Goal: Task Accomplishment & Management: Manage account settings

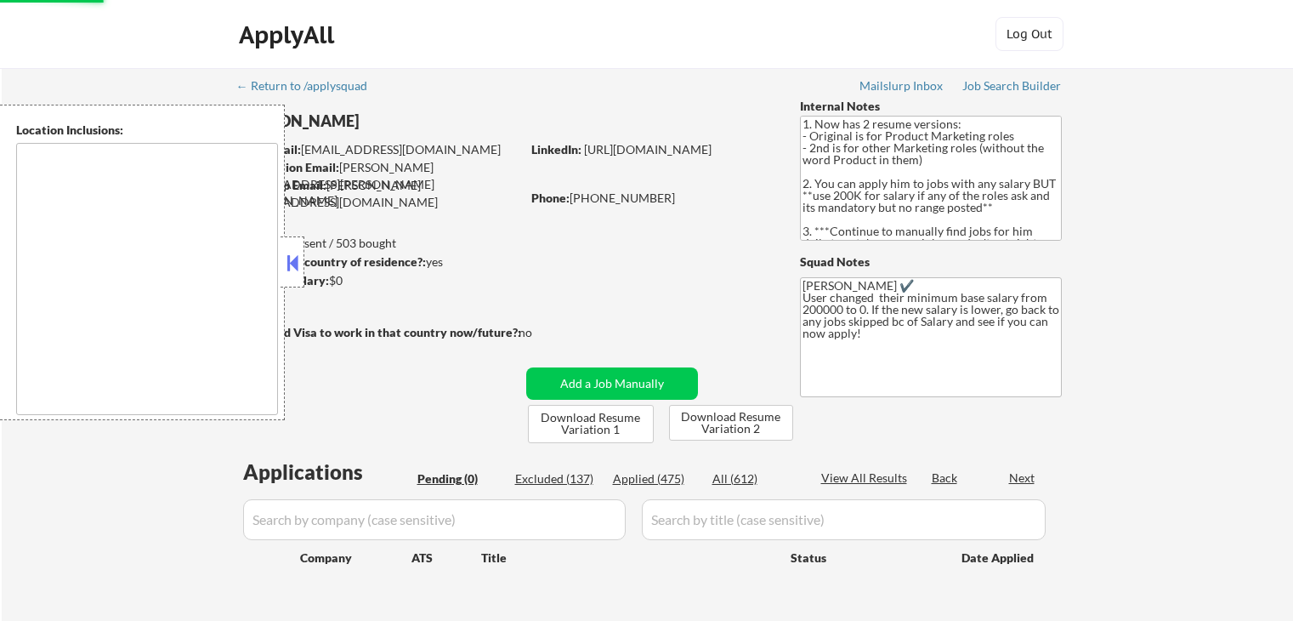
scroll to position [85, 0]
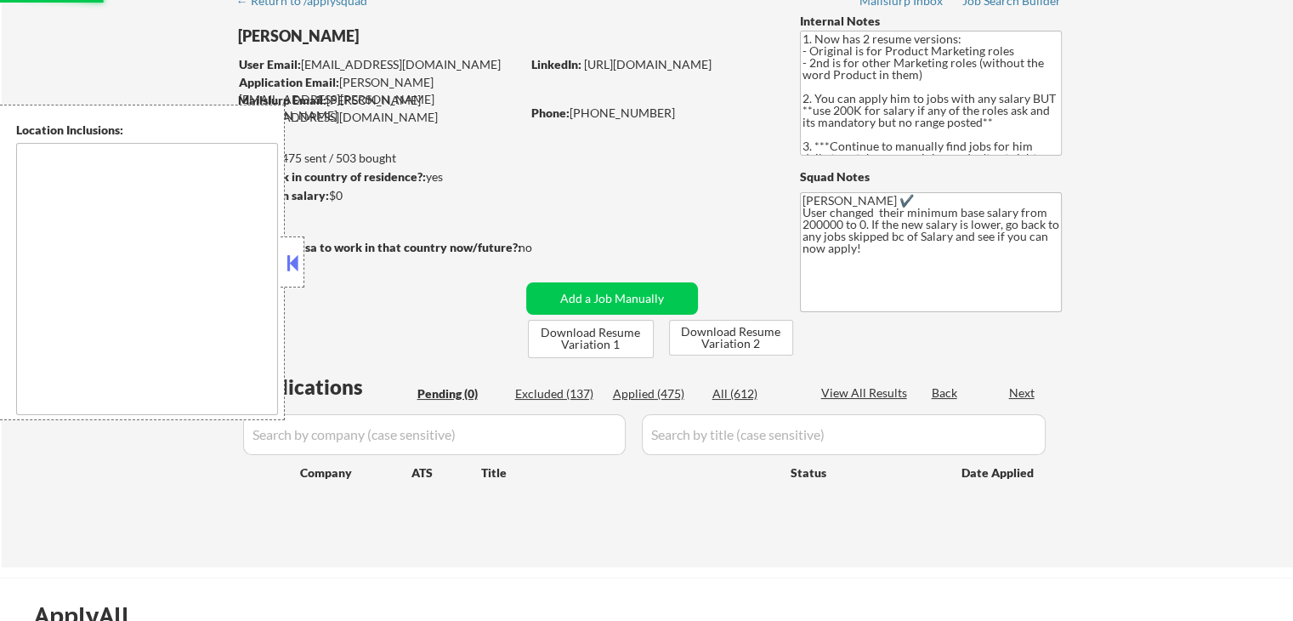
click at [287, 256] on button at bounding box center [292, 263] width 19 height 26
type textarea "[GEOGRAPHIC_DATA], [GEOGRAPHIC_DATA] [GEOGRAPHIC_DATA], [GEOGRAPHIC_DATA] [GEOG…"
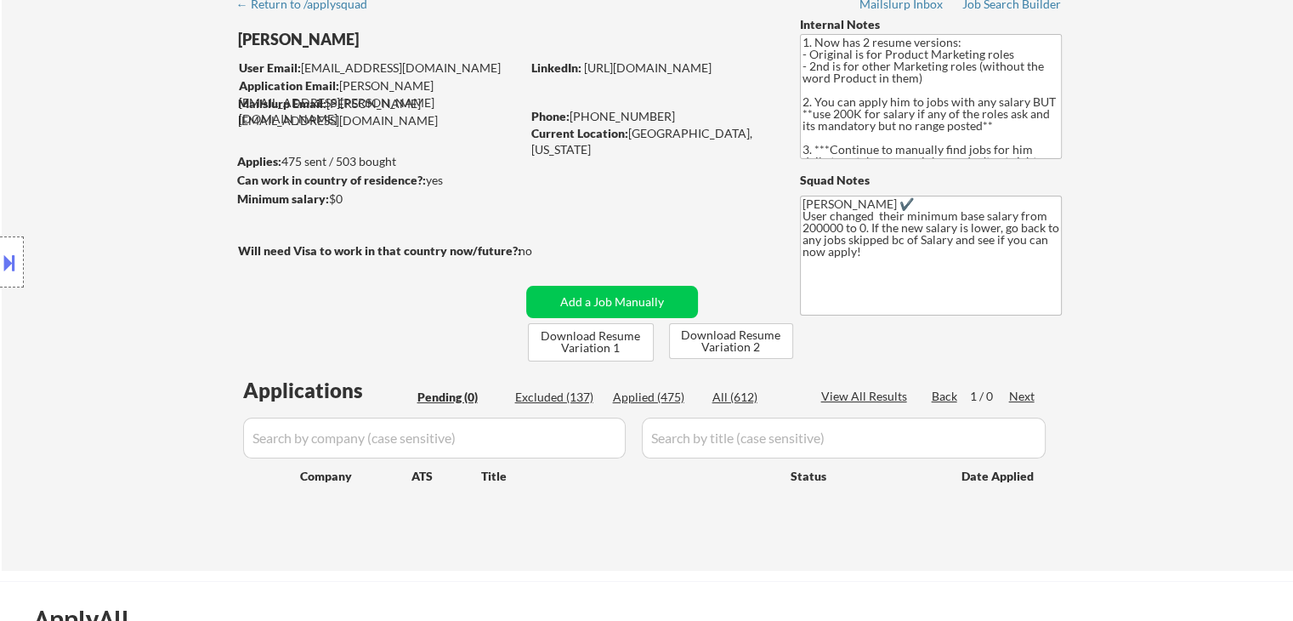
scroll to position [170, 0]
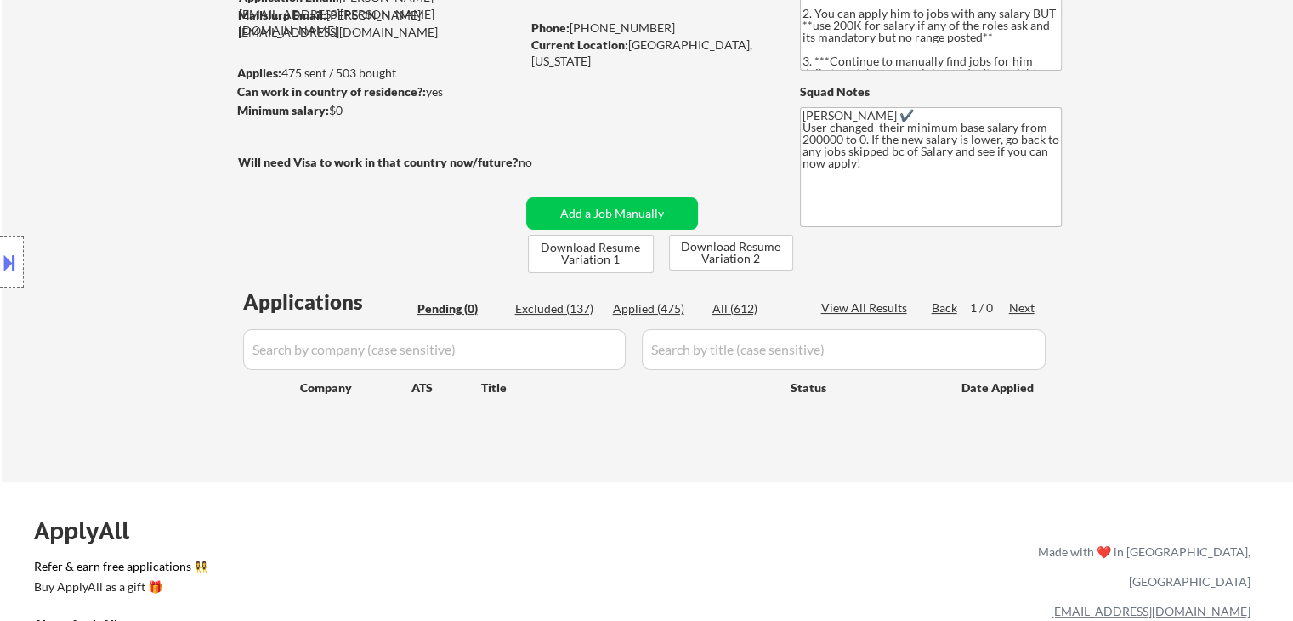
click at [653, 309] on div "Applied (475)" at bounding box center [655, 308] width 85 height 17
click at [352, 352] on input "input" at bounding box center [434, 349] width 383 height 41
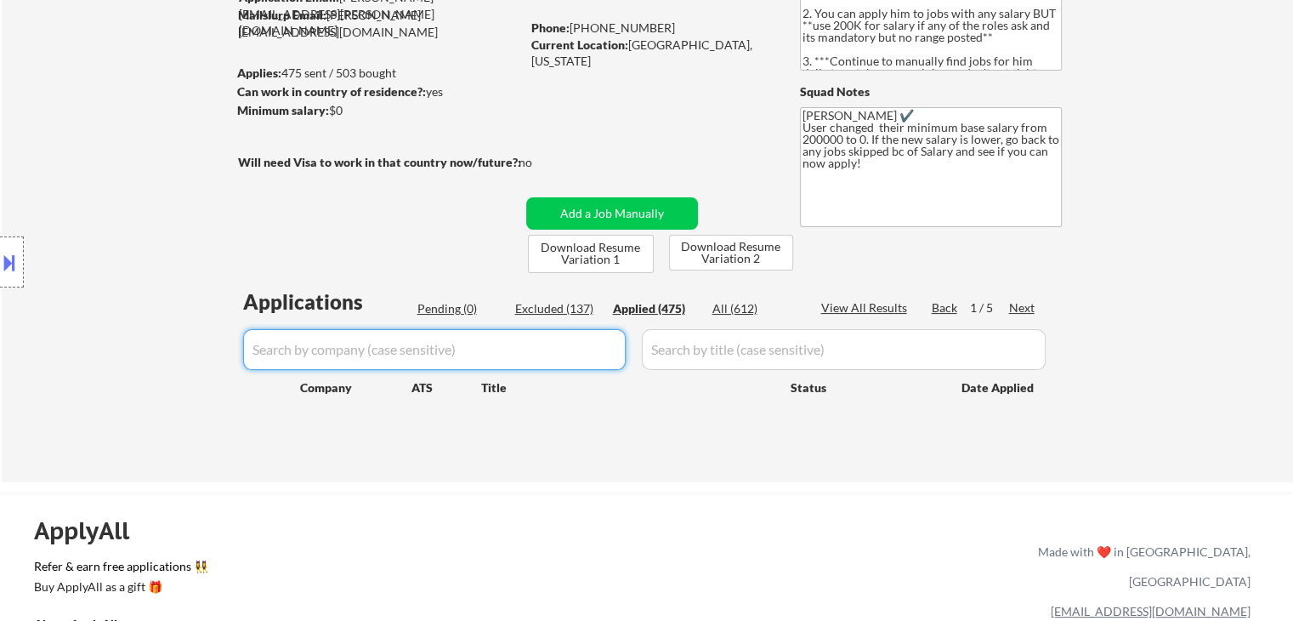
paste input "InfoTrack"
type input "InfoTrack"
select select ""applied""
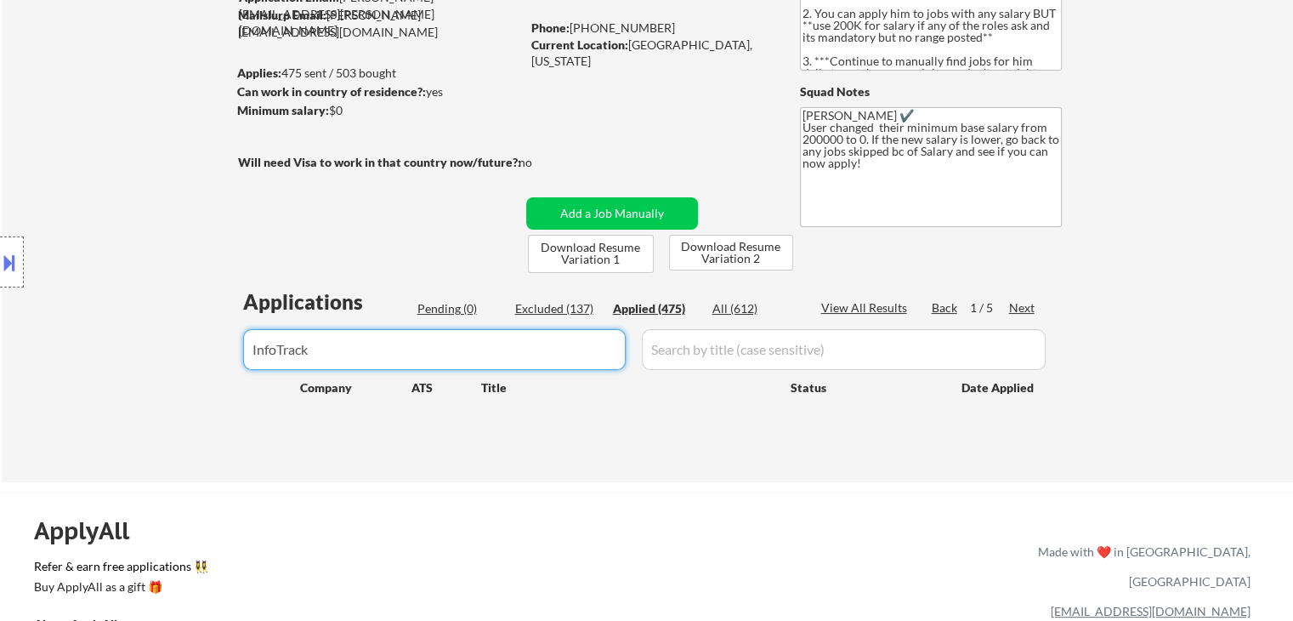
select select ""applied""
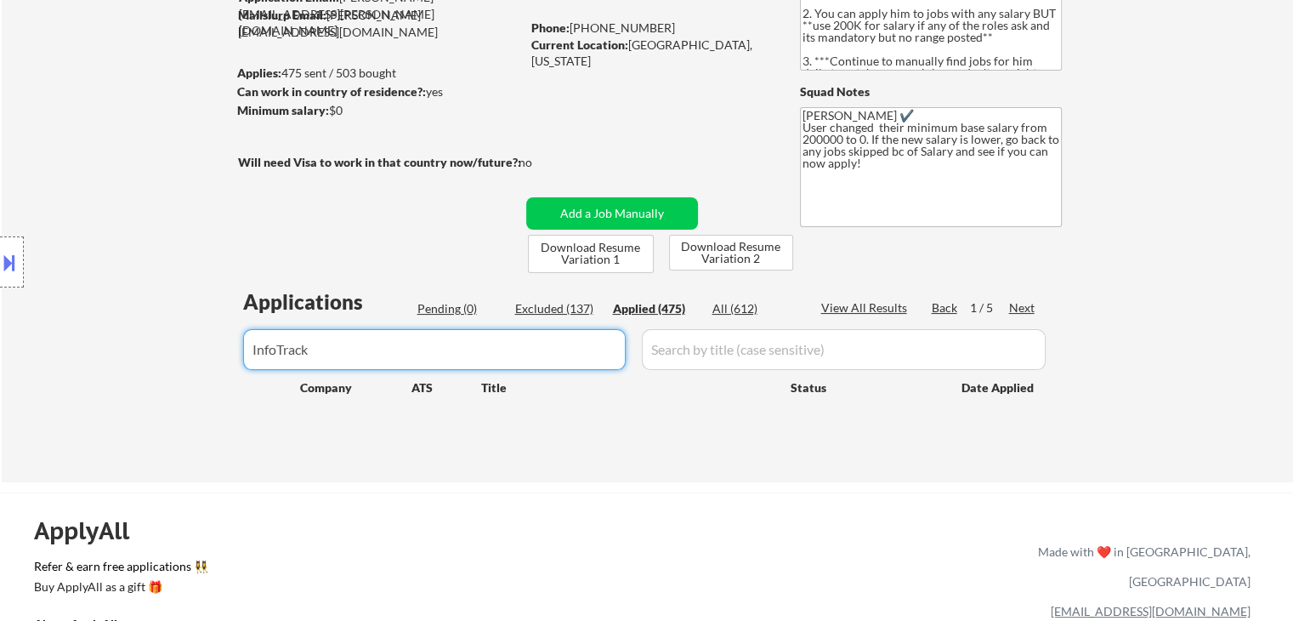
select select ""applied""
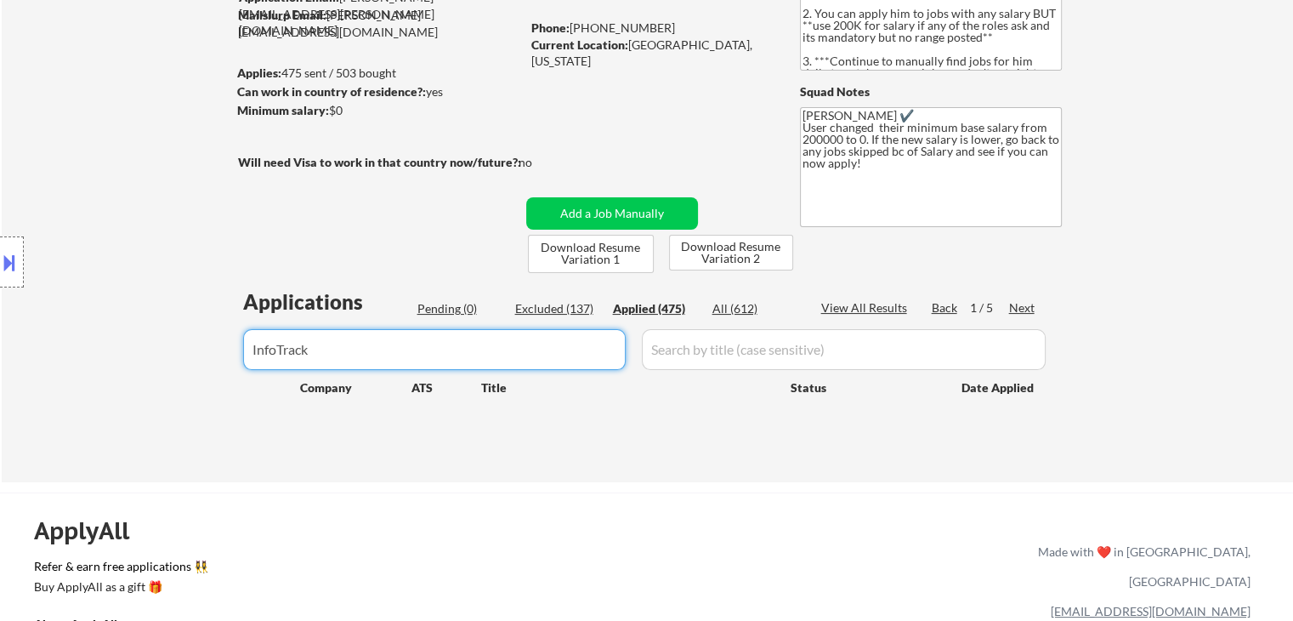
select select ""applied""
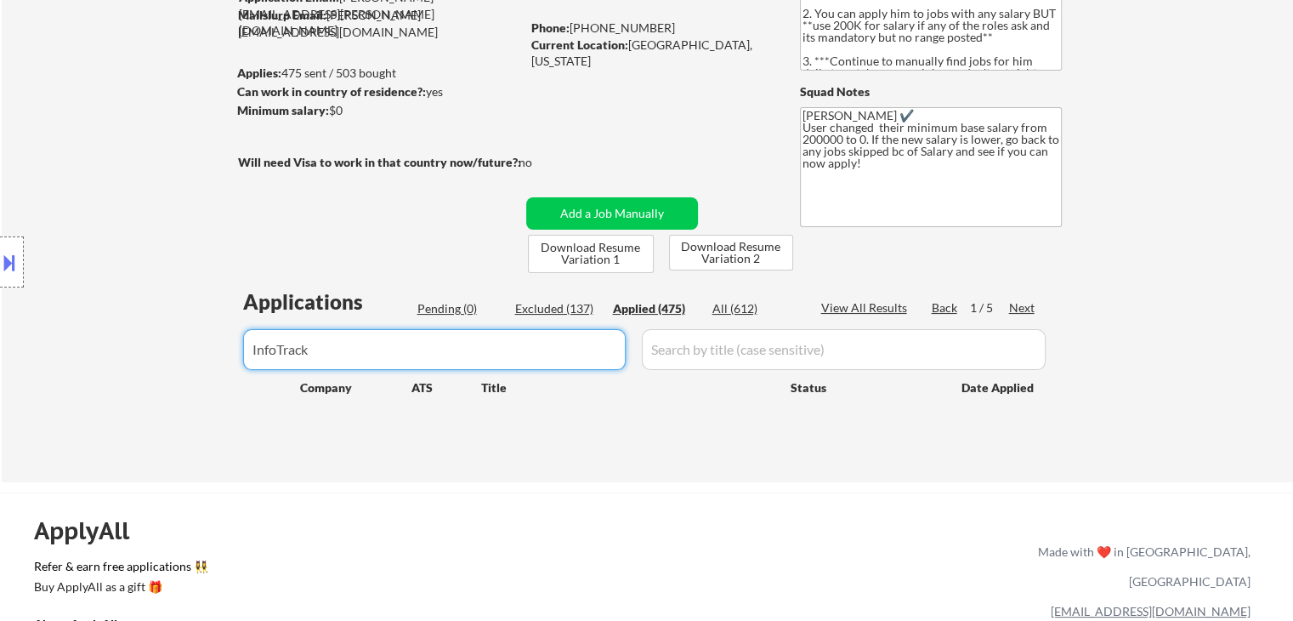
select select ""applied""
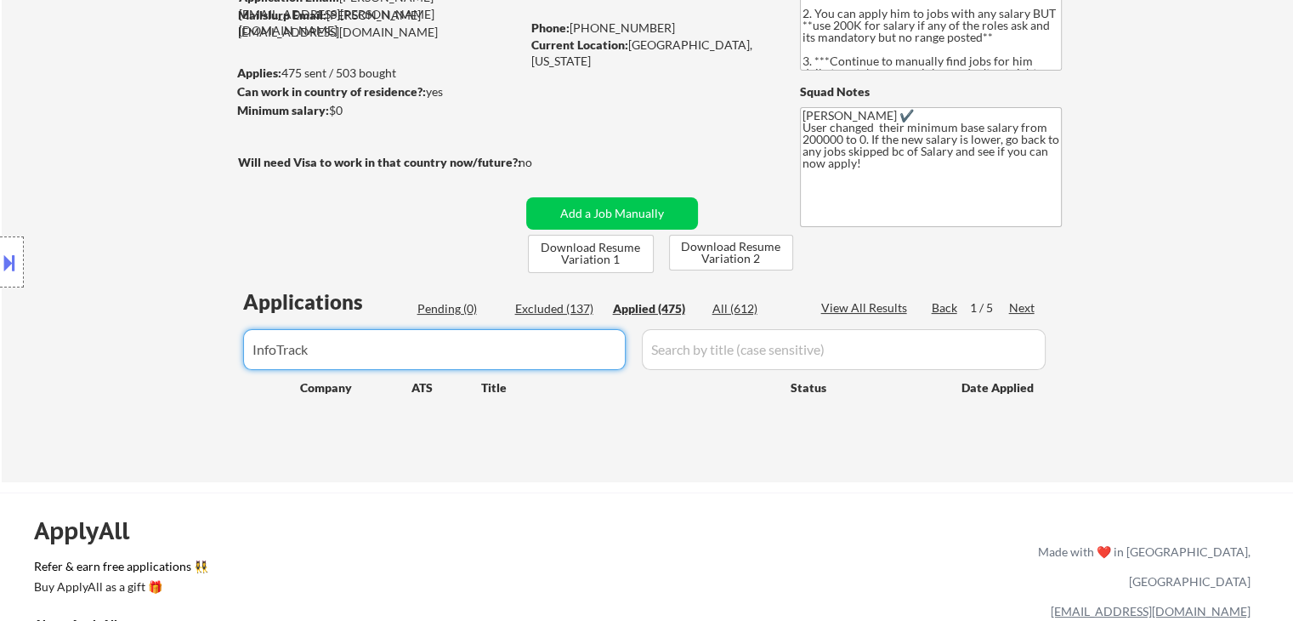
select select ""applied""
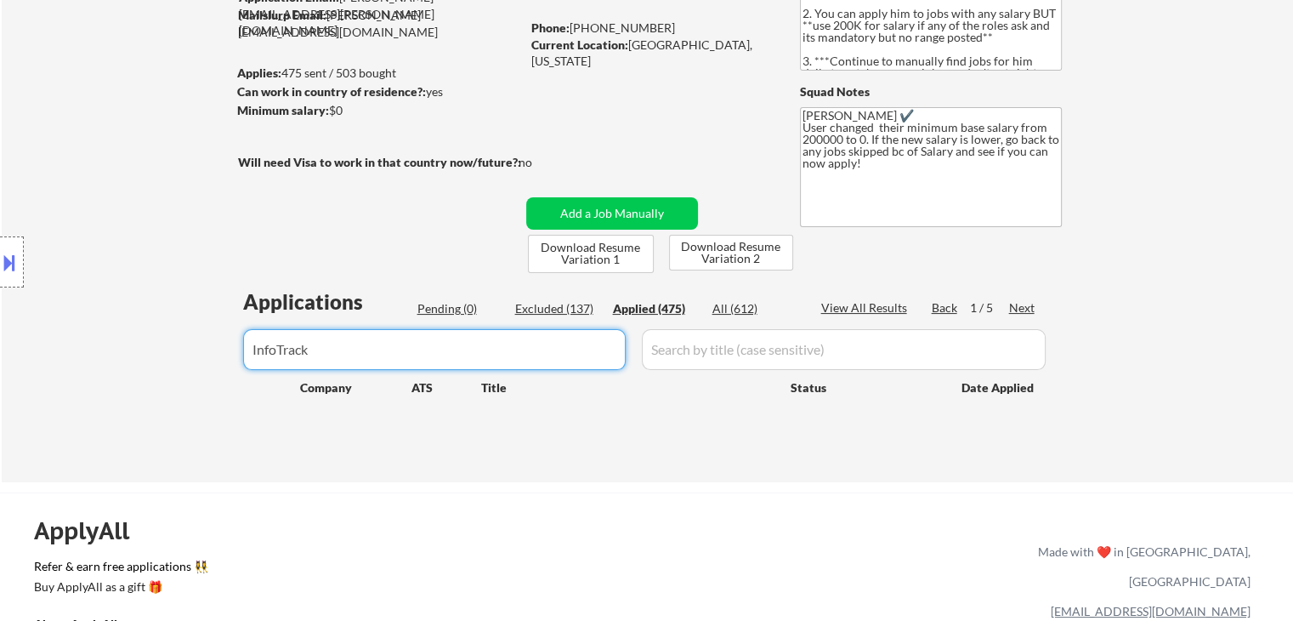
select select ""applied""
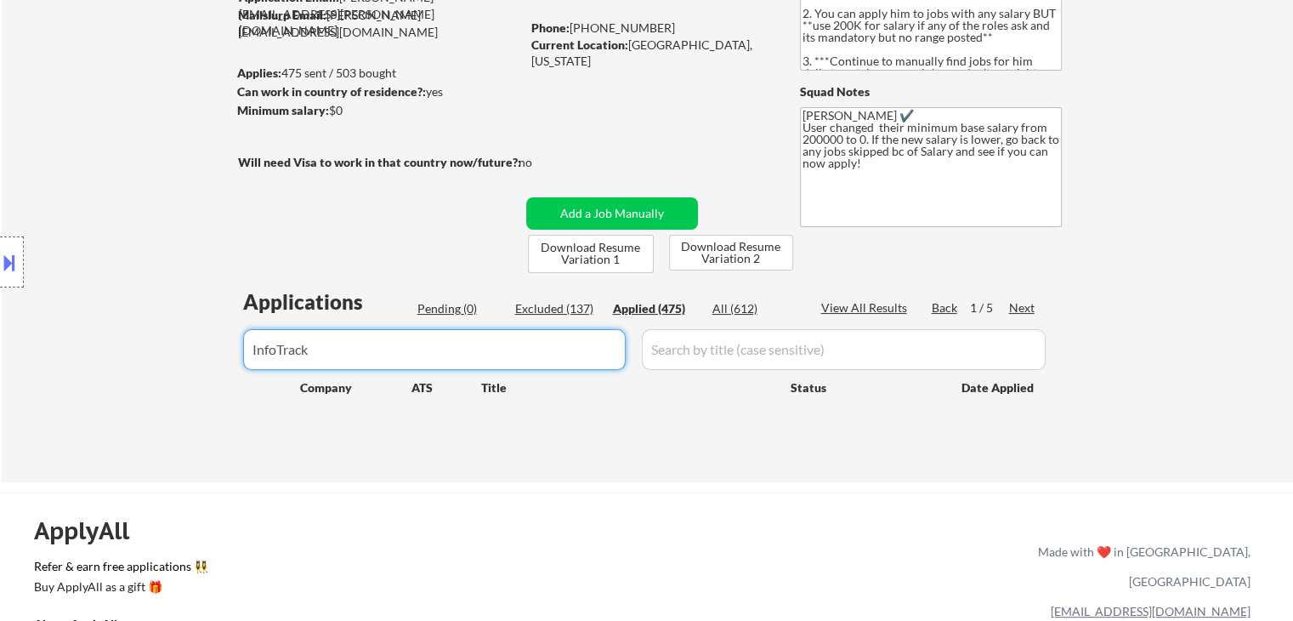
select select ""applied""
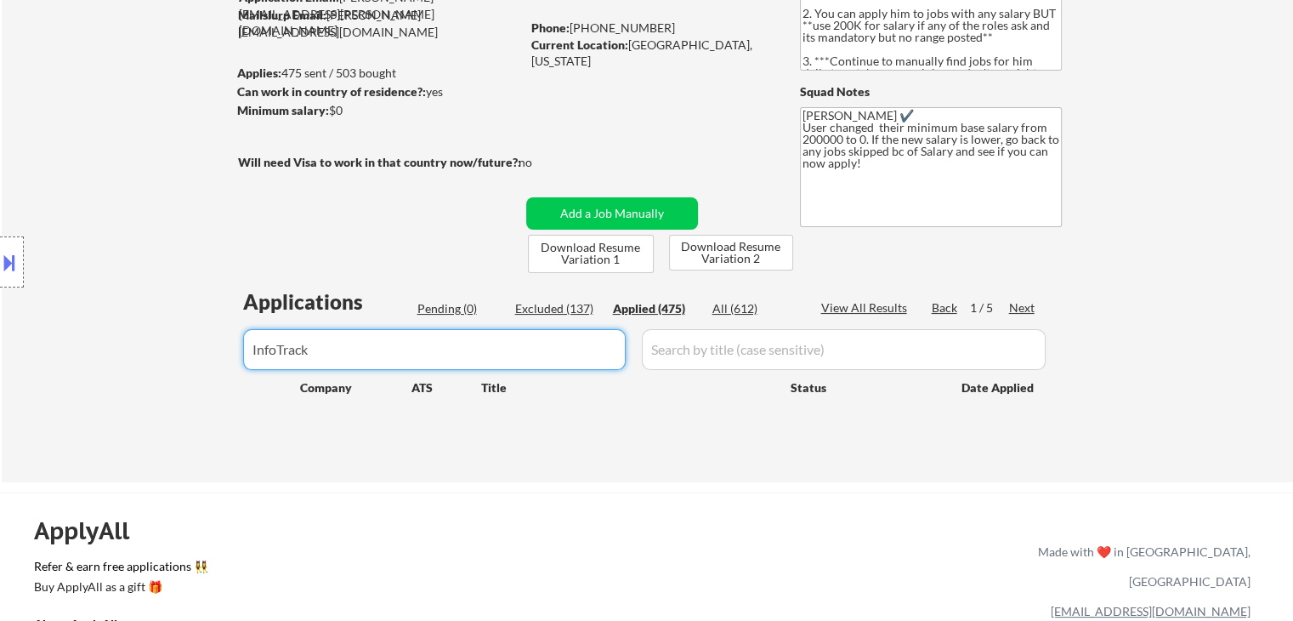
select select ""applied""
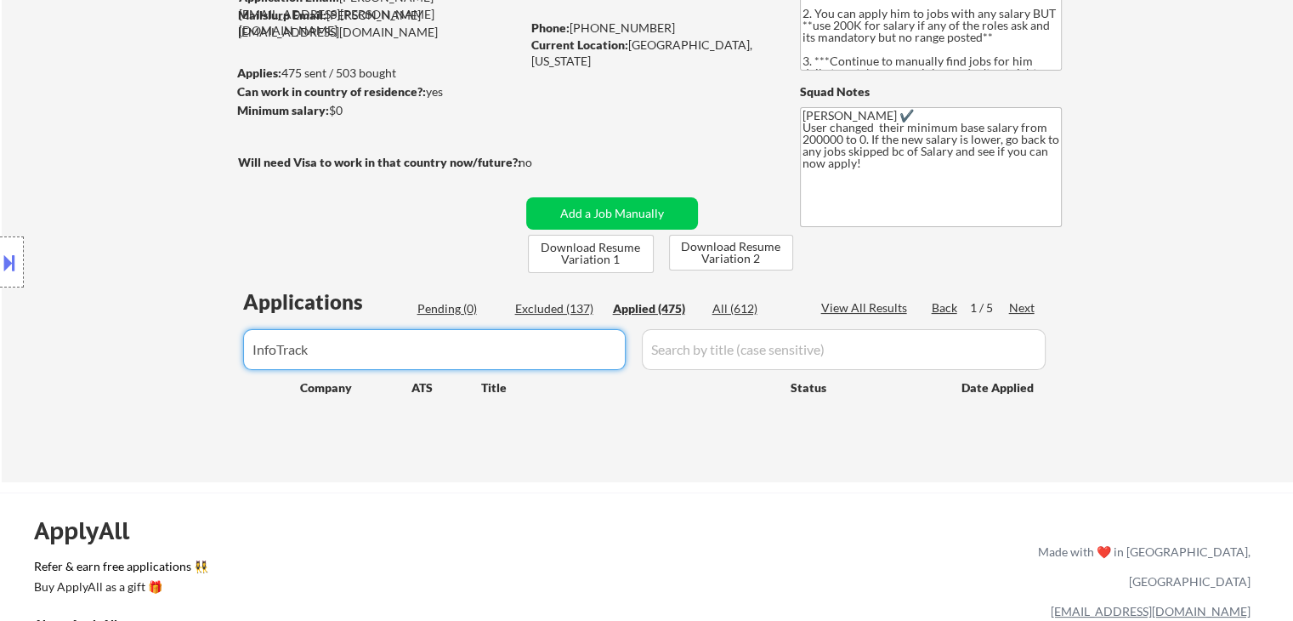
select select ""applied""
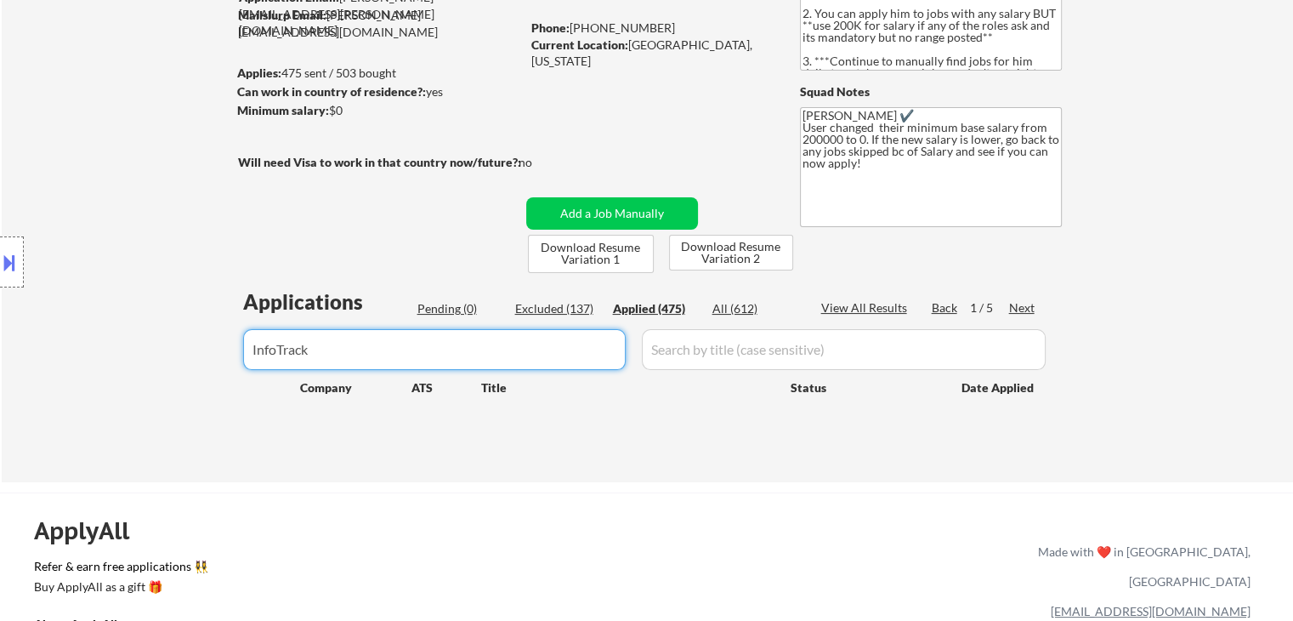
select select ""applied""
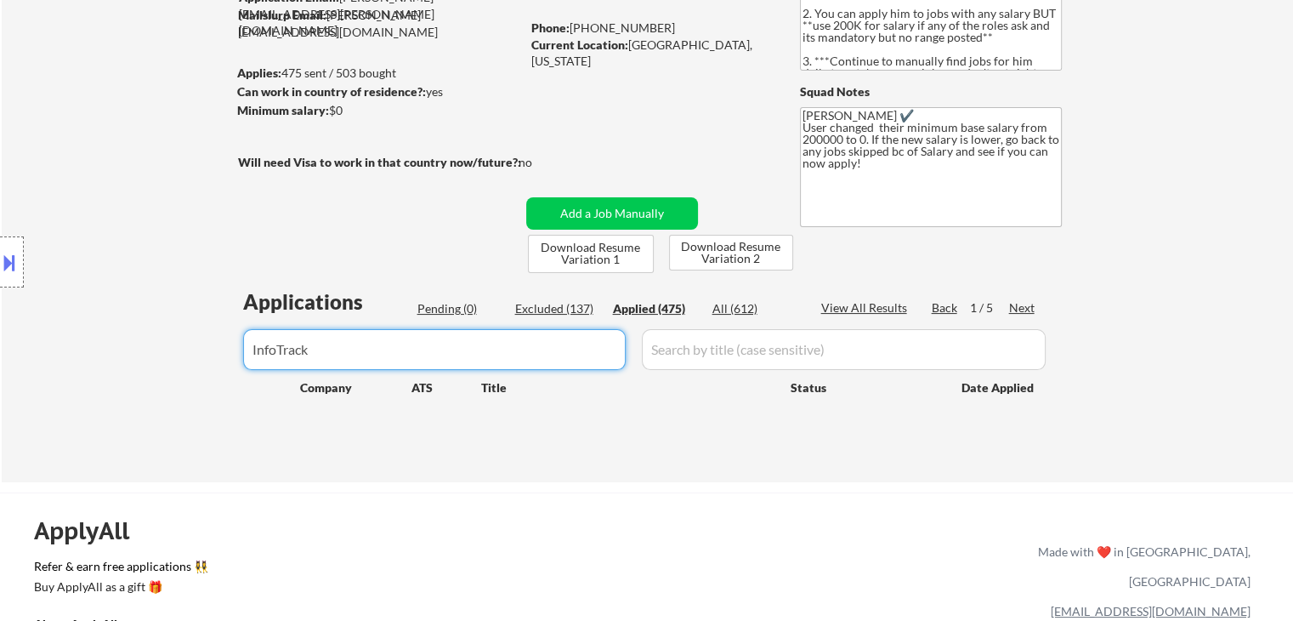
select select ""applied""
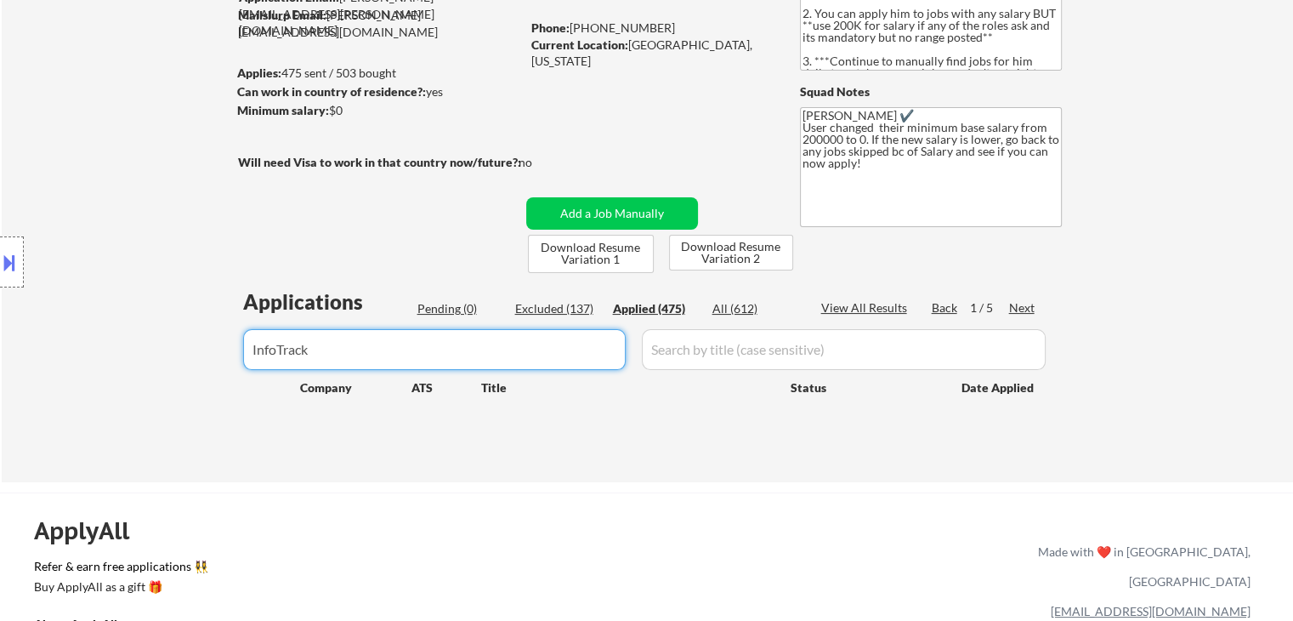
select select ""applied""
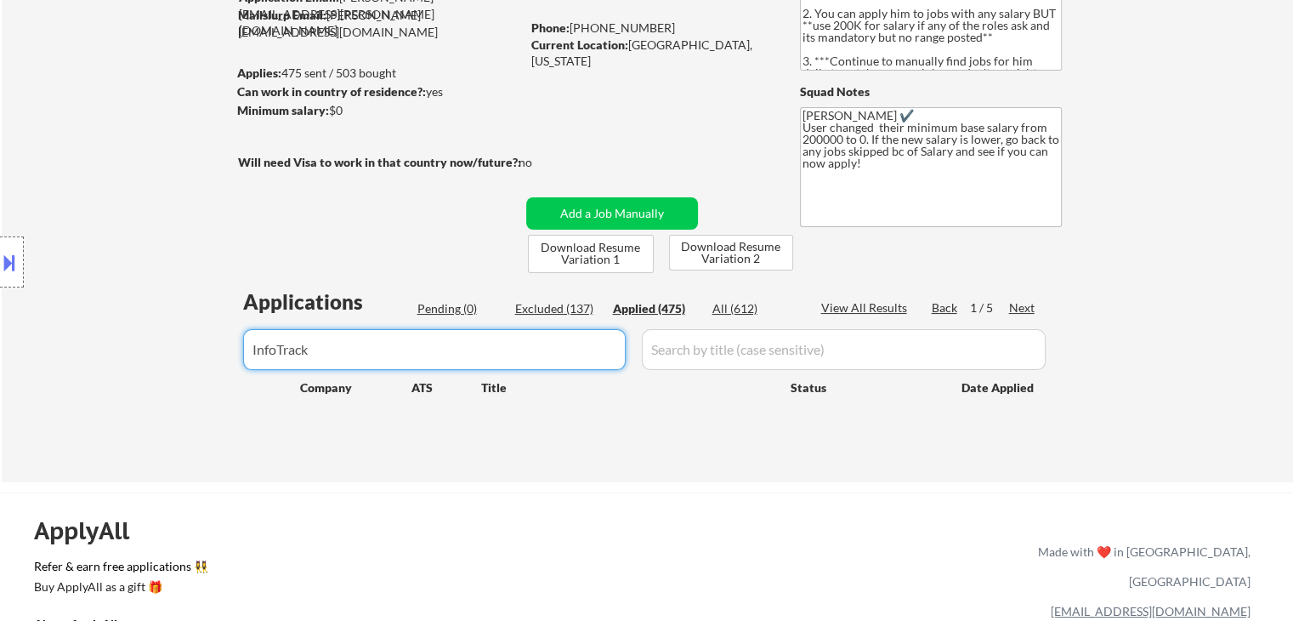
select select ""applied""
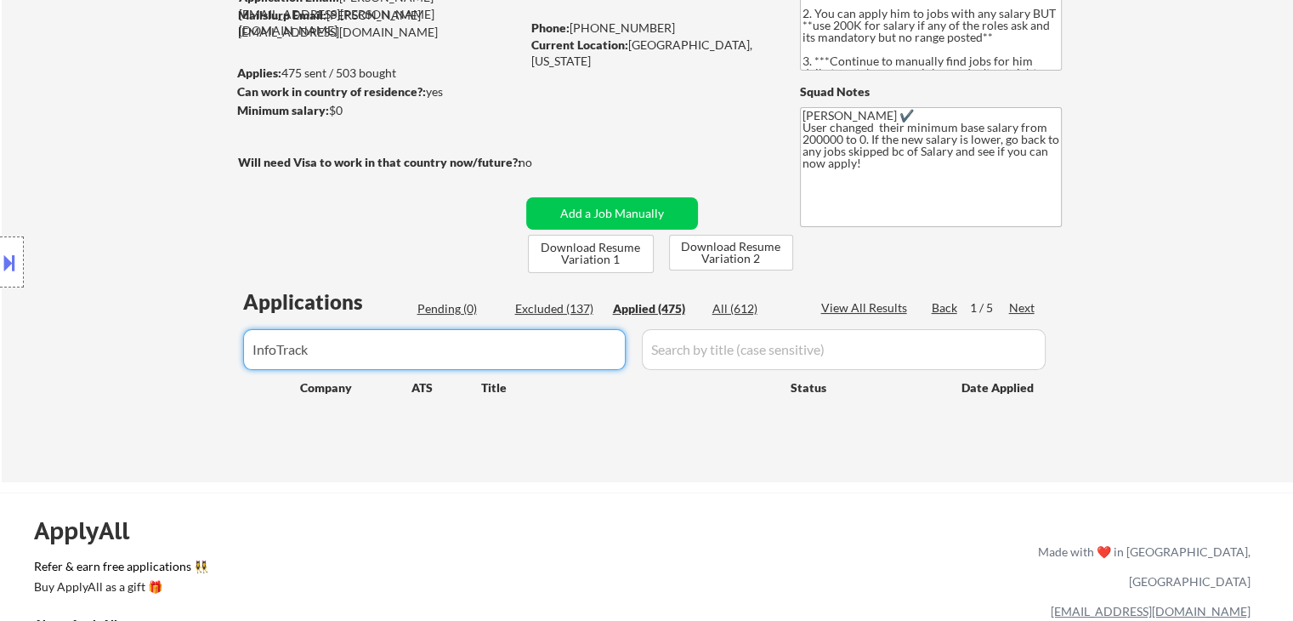
select select ""applied""
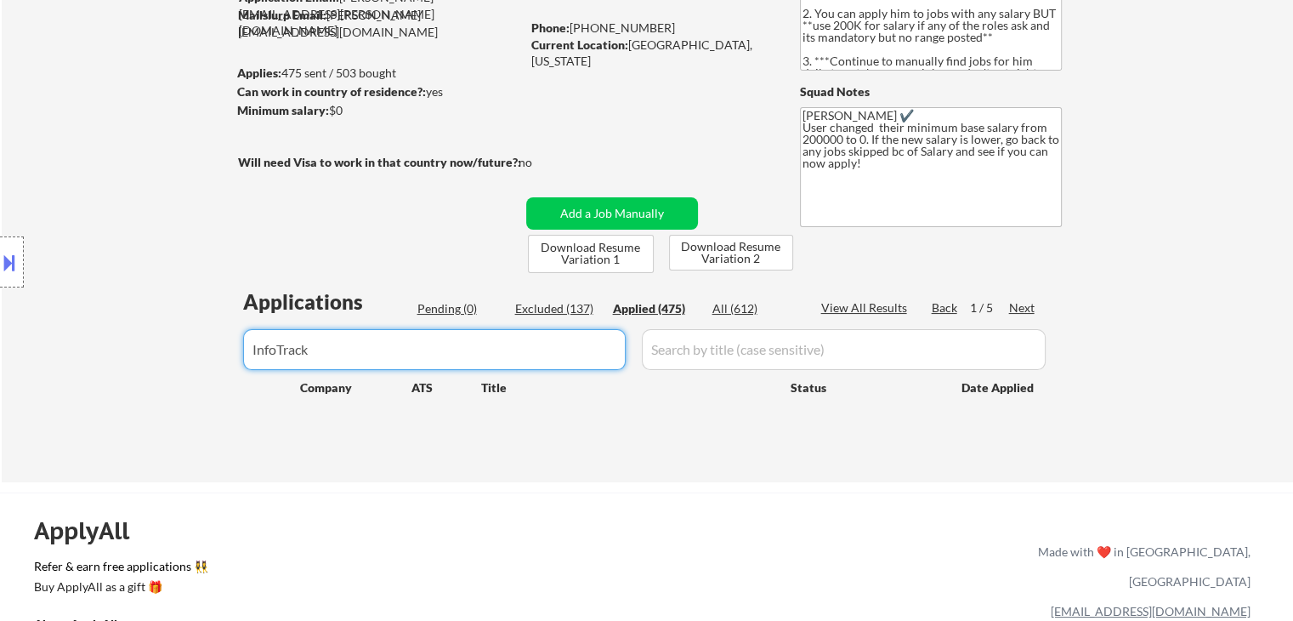
select select ""applied""
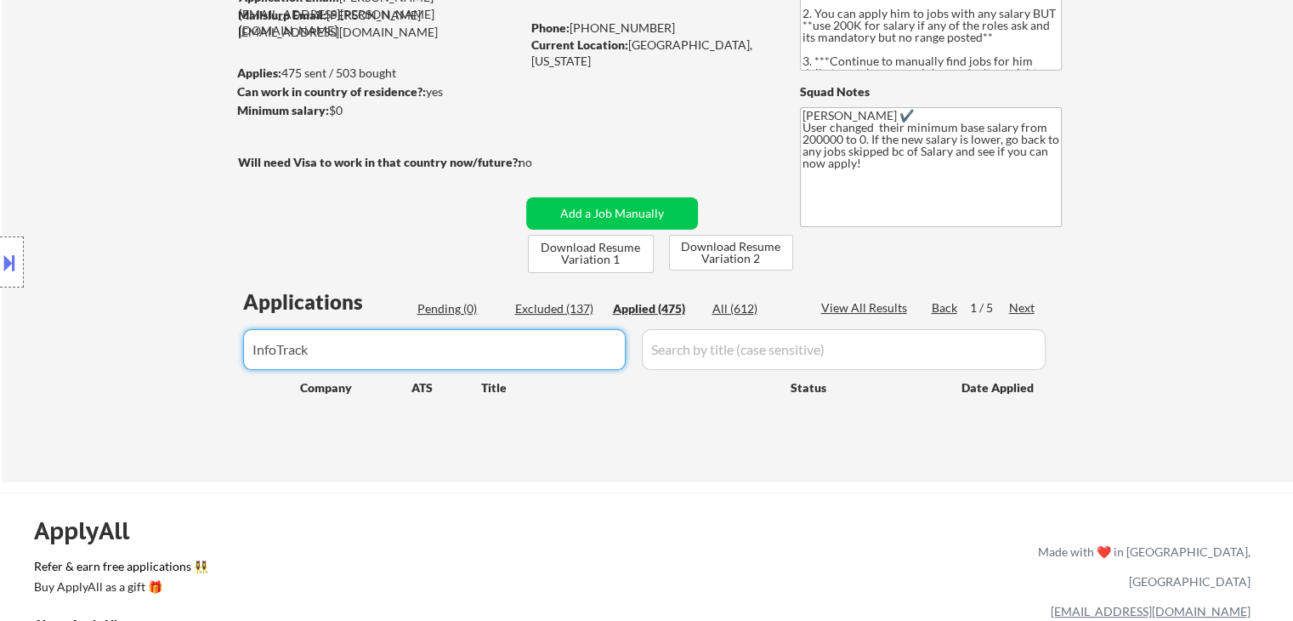
select select ""applied""
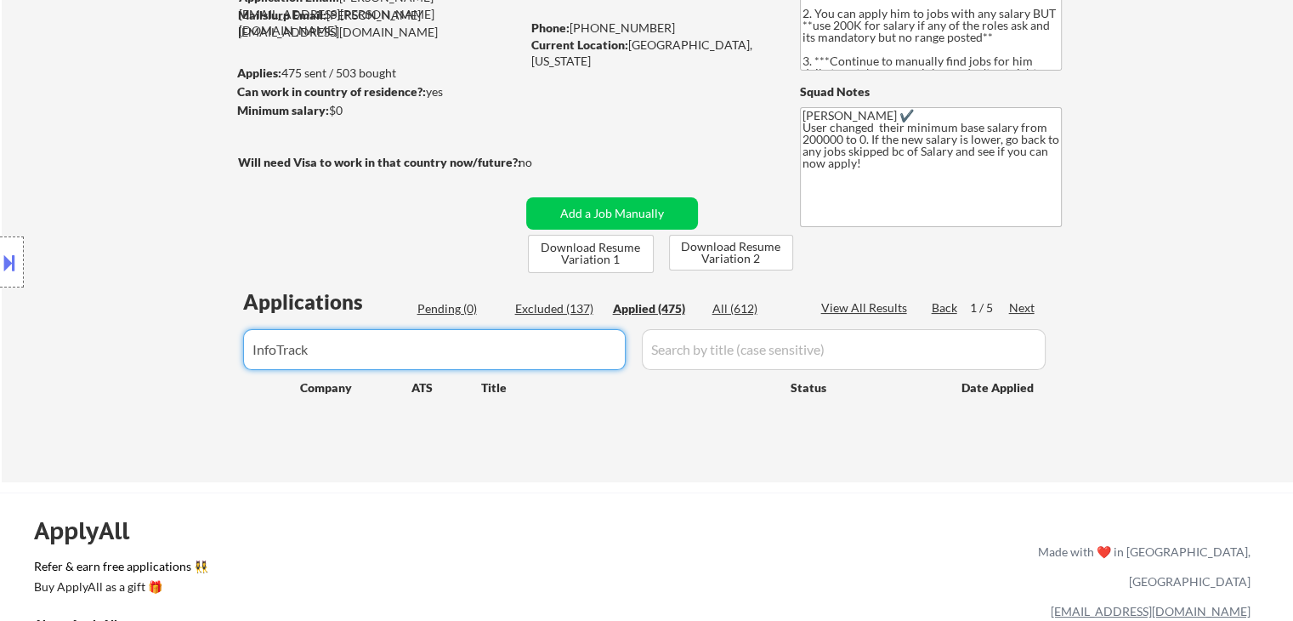
select select ""applied""
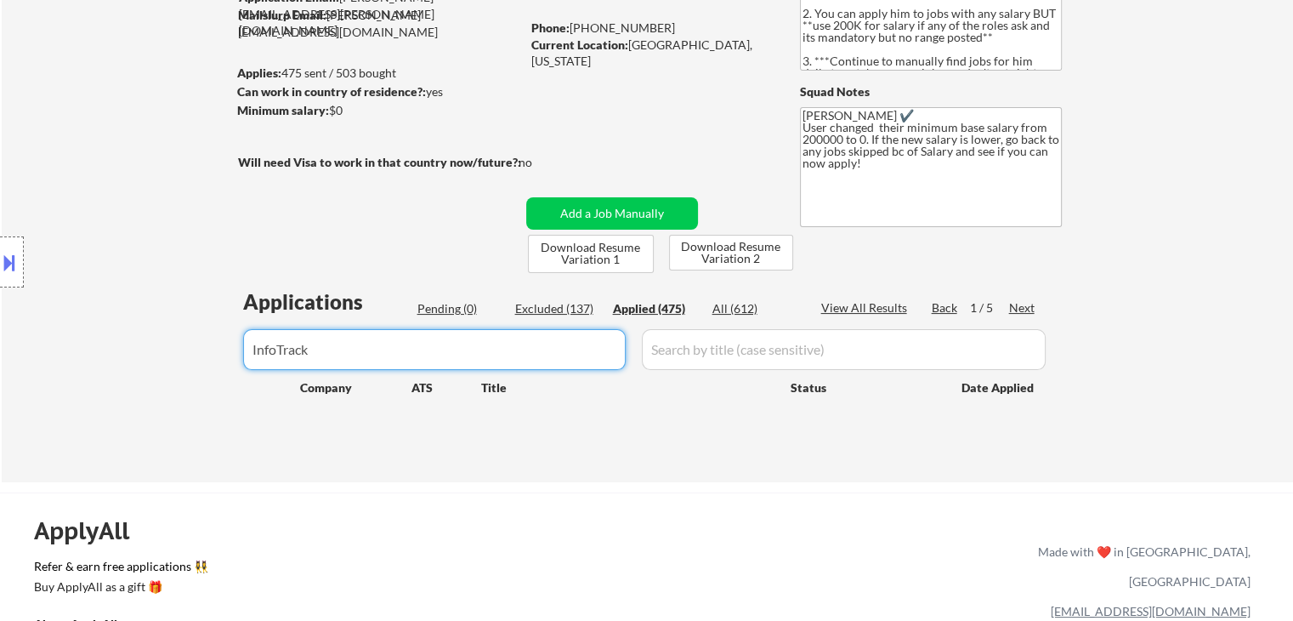
select select ""applied""
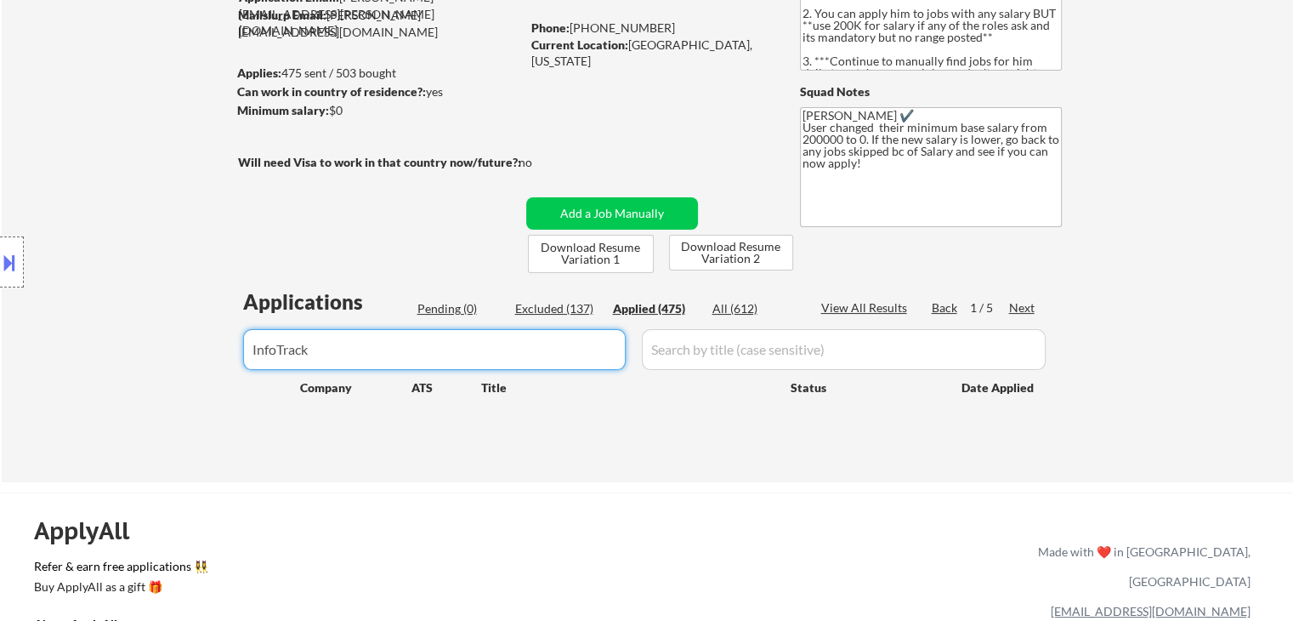
select select ""applied""
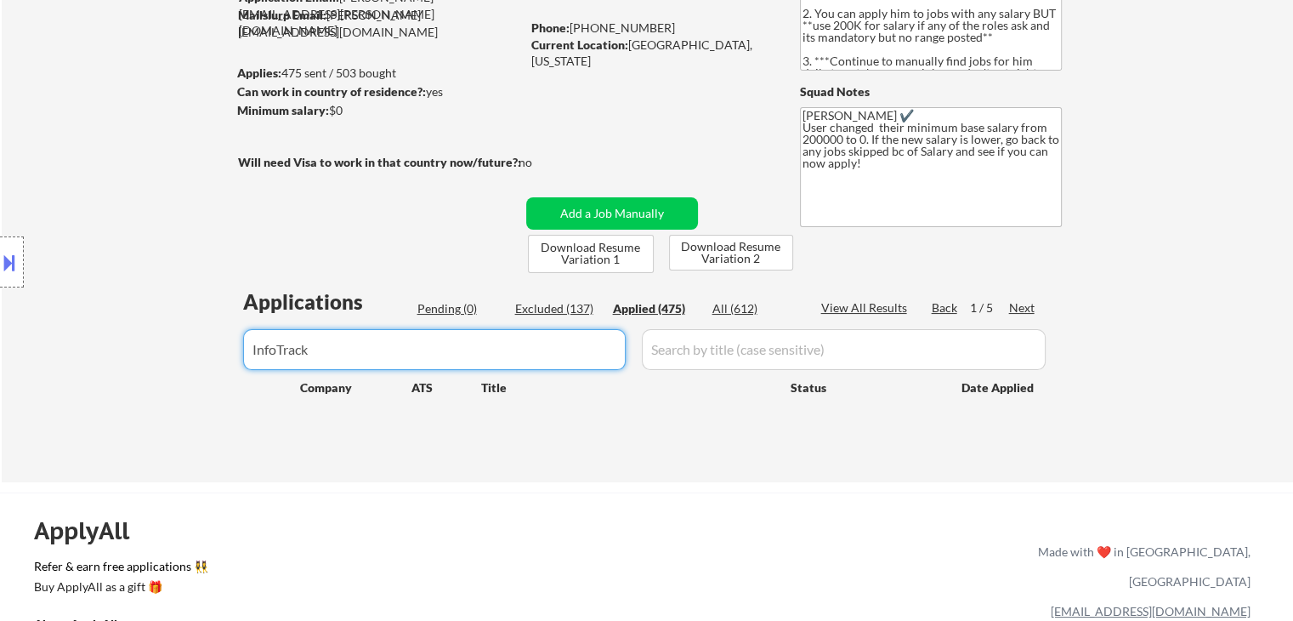
select select ""applied""
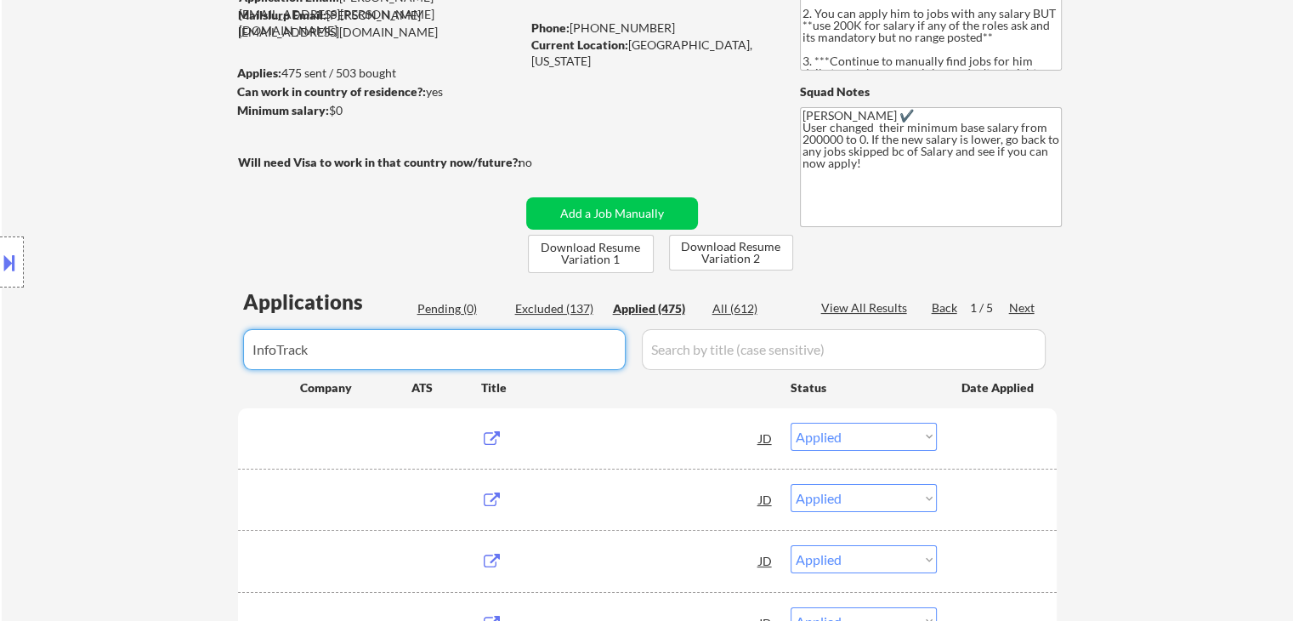
click at [388, 358] on input "input" at bounding box center [434, 349] width 383 height 41
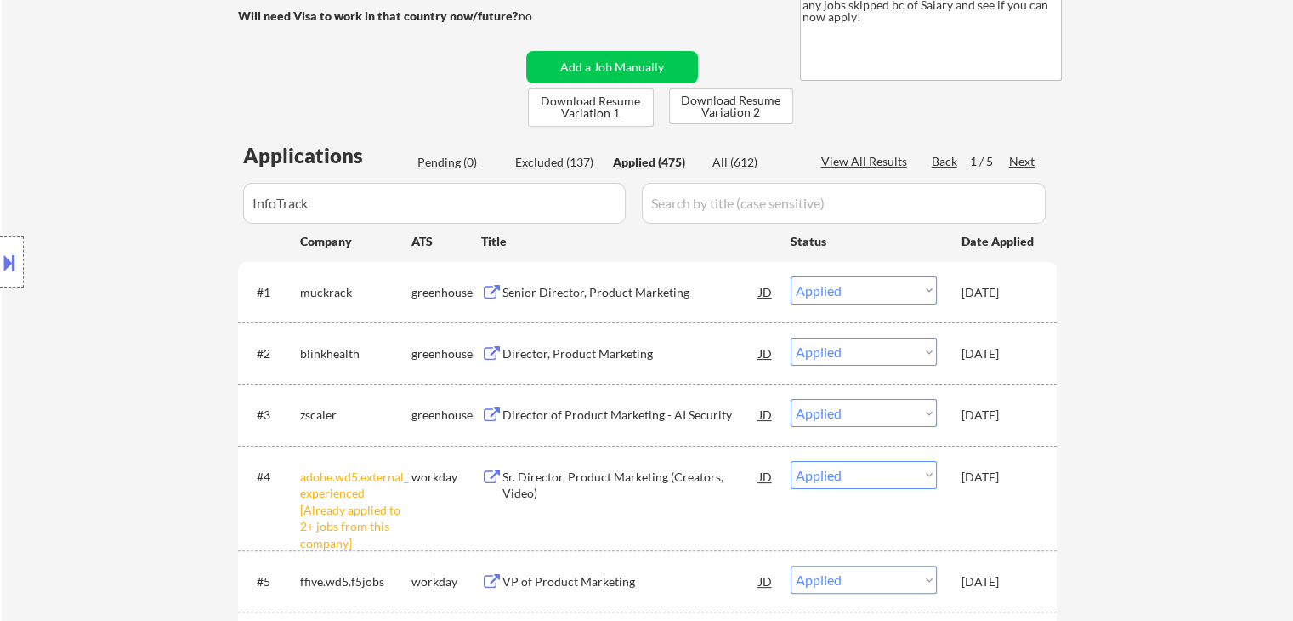
scroll to position [340, 0]
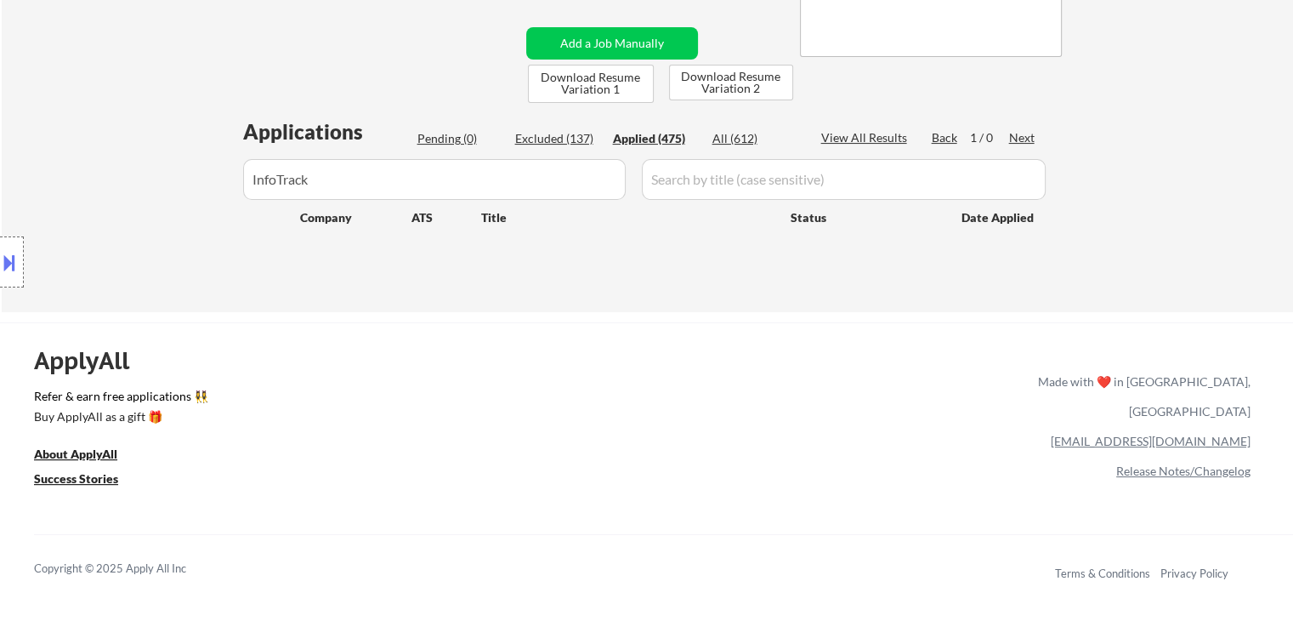
click at [343, 174] on input "input" at bounding box center [434, 179] width 383 height 41
drag, startPoint x: 211, startPoint y: 178, endPoint x: 0, endPoint y: 179, distance: 210.8
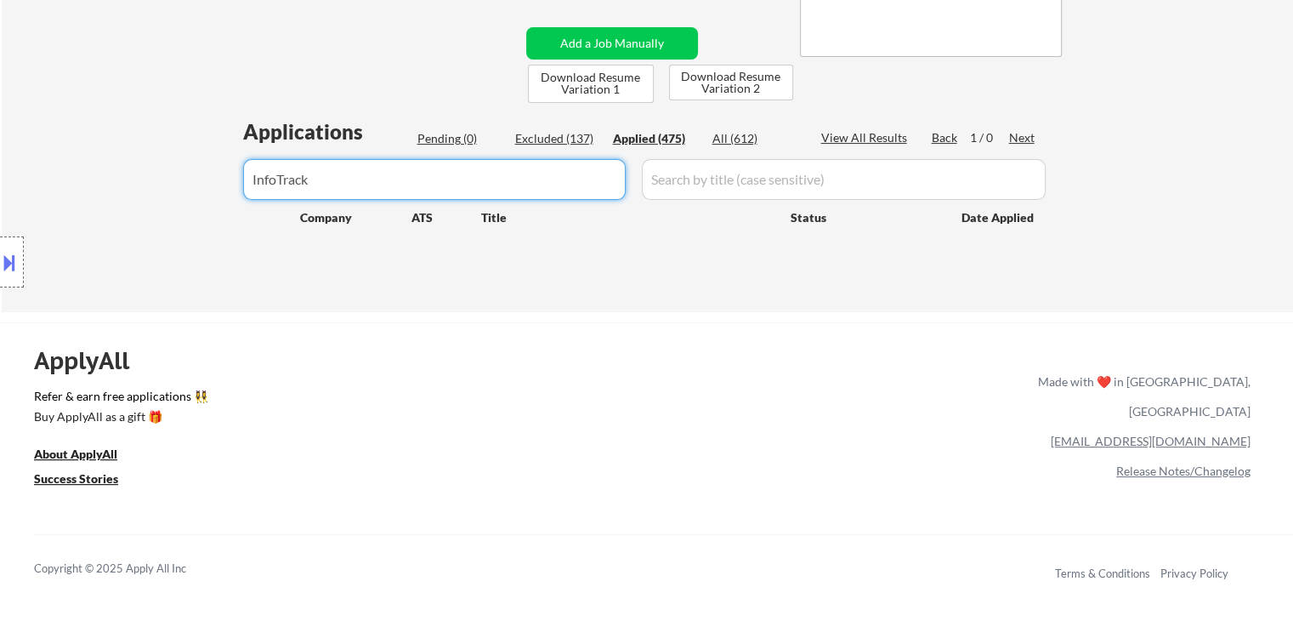
paste input "infotrack"
type input "infotrack"
click at [235, 182] on div "Location Inclusions:" at bounding box center [152, 262] width 304 height 315
click at [330, 171] on input "input" at bounding box center [434, 179] width 383 height 41
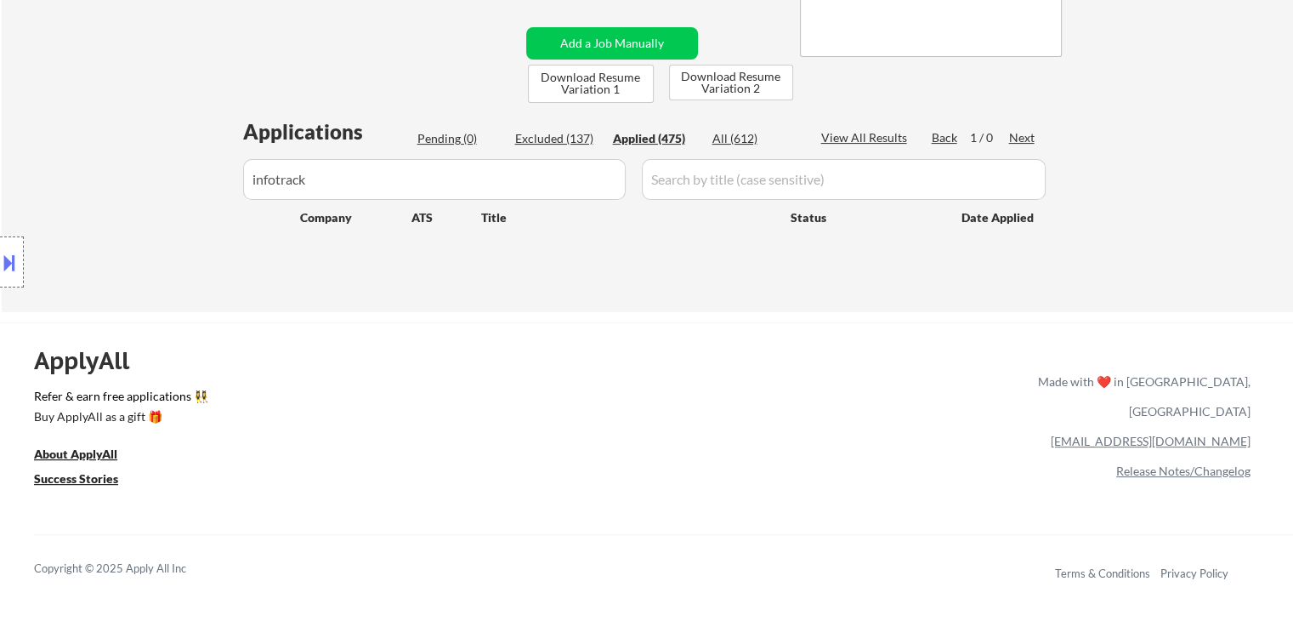
click at [334, 184] on input "input" at bounding box center [434, 179] width 383 height 41
drag, startPoint x: 377, startPoint y: 177, endPoint x: 0, endPoint y: 195, distance: 377.9
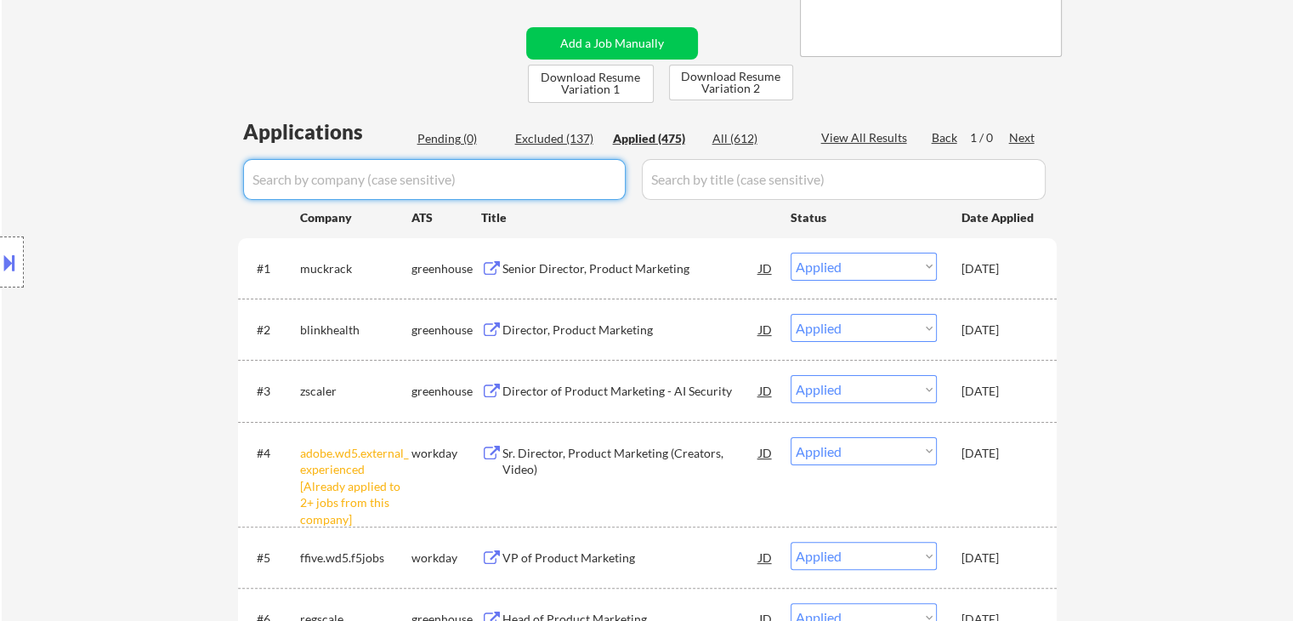
click at [146, 225] on div "Location Inclusions:" at bounding box center [152, 262] width 304 height 315
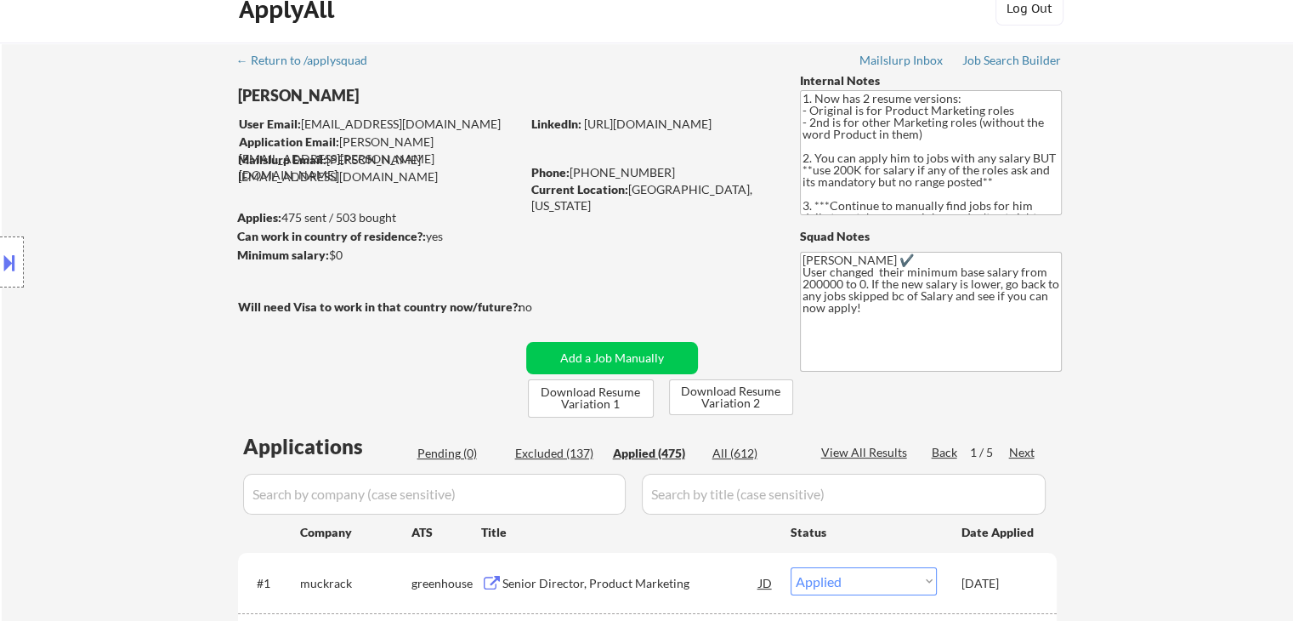
scroll to position [0, 0]
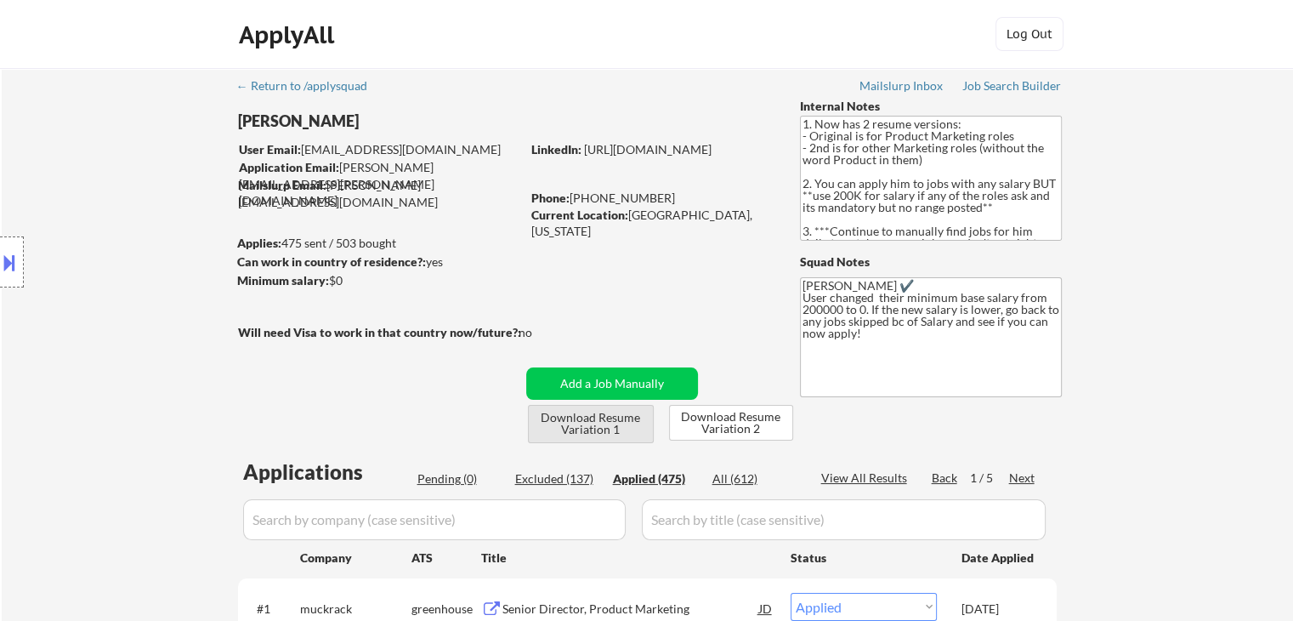
click at [604, 426] on button "Download Resume Variation 1" at bounding box center [591, 424] width 126 height 38
click at [587, 420] on button "Download Resume Variation 1" at bounding box center [591, 424] width 126 height 38
click at [7, 261] on button at bounding box center [9, 262] width 19 height 28
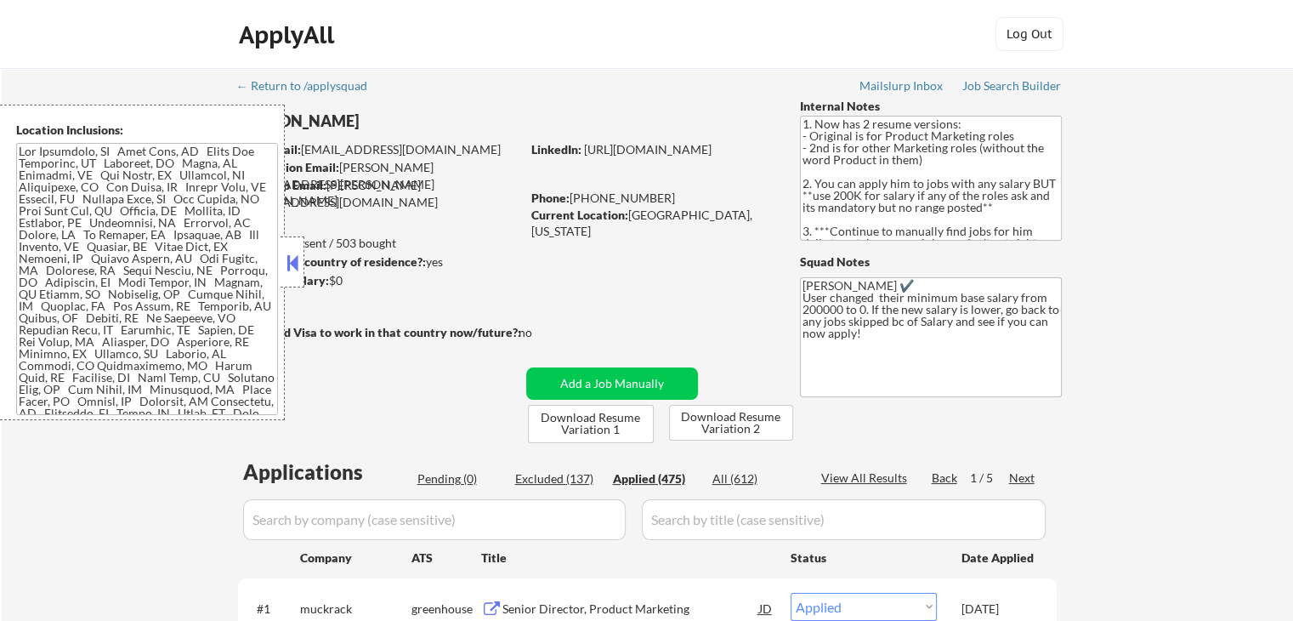
click at [105, 225] on textarea at bounding box center [147, 279] width 262 height 272
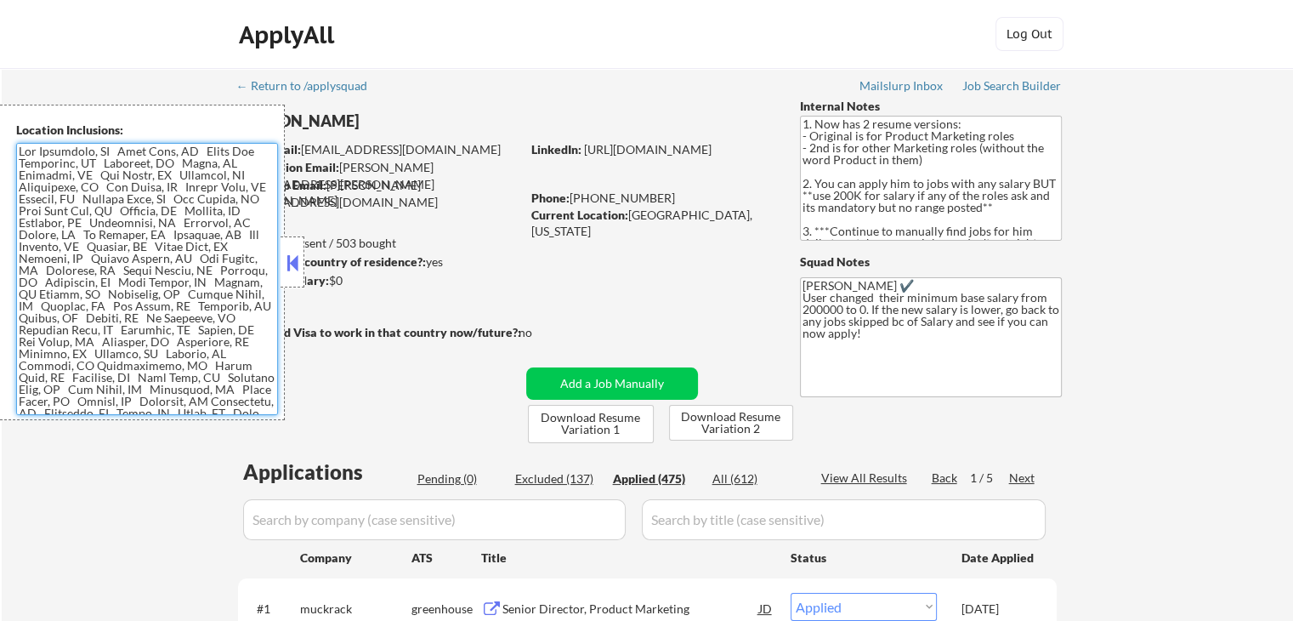
click at [440, 477] on div "Pending (0)" at bounding box center [459, 478] width 85 height 17
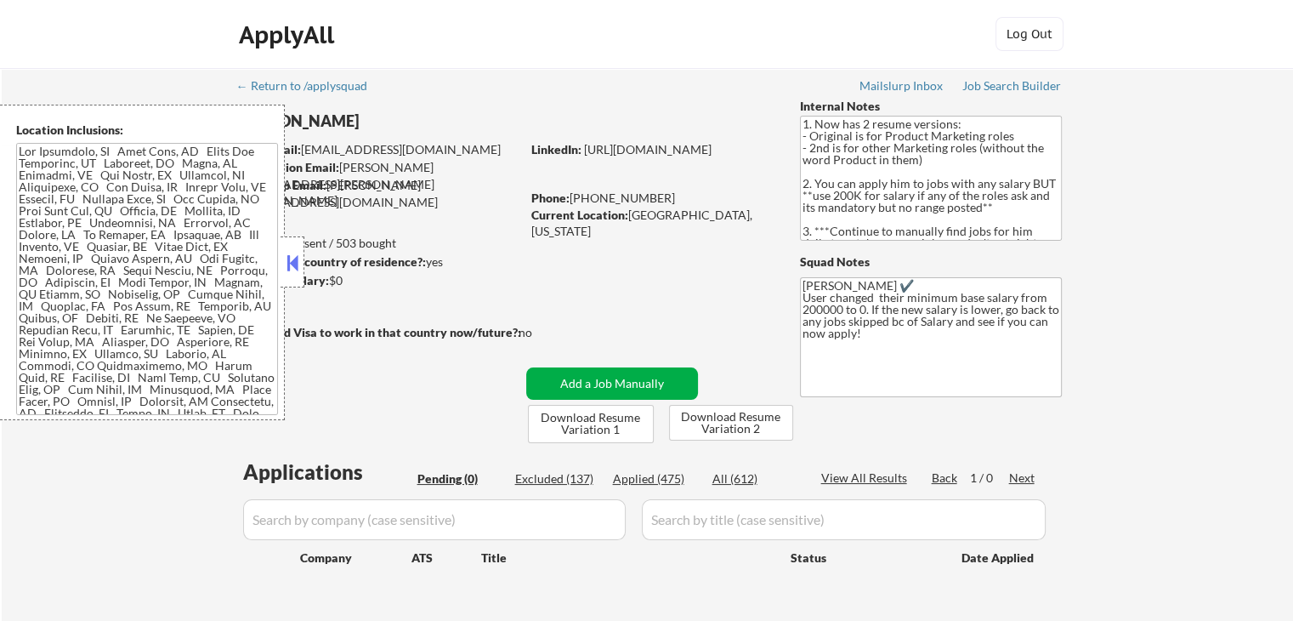
click at [615, 384] on button "Add a Job Manually" at bounding box center [612, 383] width 172 height 32
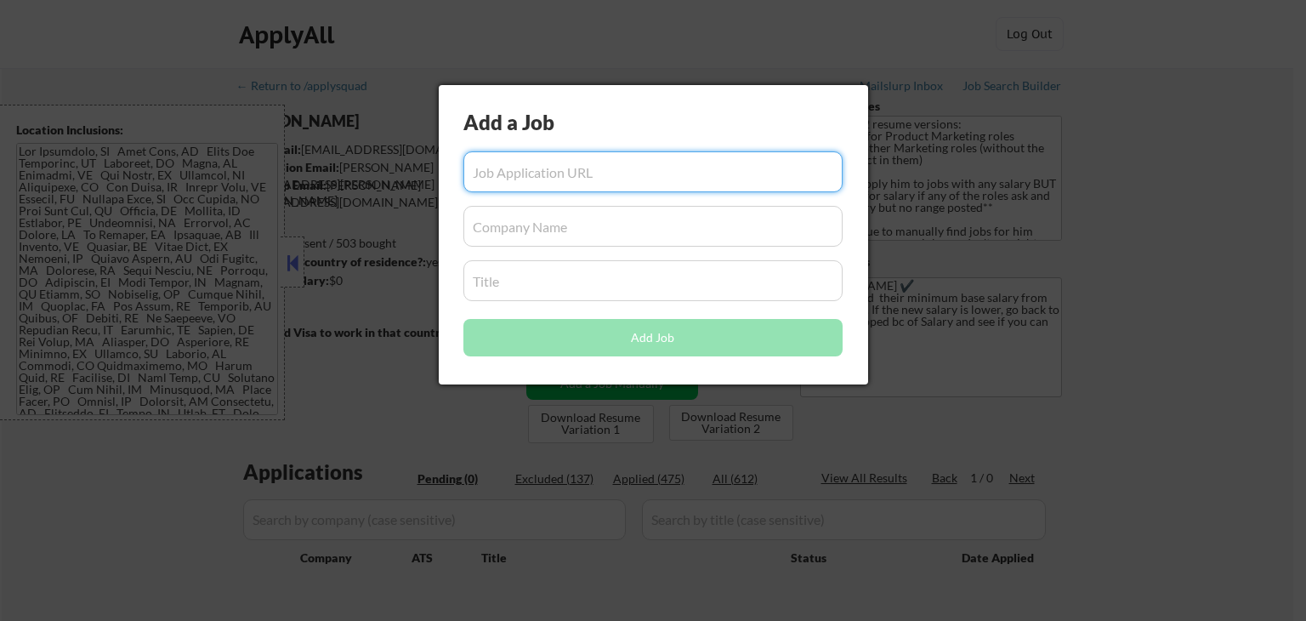
drag, startPoint x: 576, startPoint y: 183, endPoint x: 529, endPoint y: 273, distance: 101.5
click at [576, 182] on input "input" at bounding box center [652, 171] width 379 height 41
paste input "[URL][DOMAIN_NAME]"
drag, startPoint x: 638, startPoint y: 169, endPoint x: 689, endPoint y: 171, distance: 51.0
click at [689, 171] on input "input" at bounding box center [652, 171] width 379 height 41
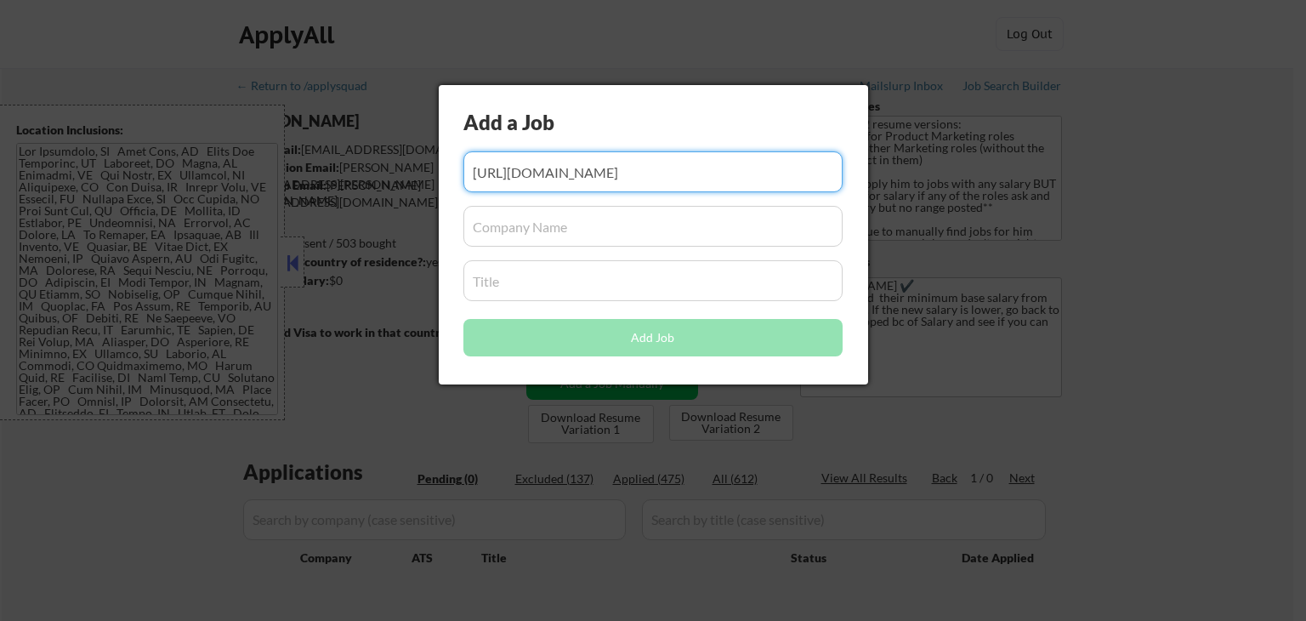
type input "[URL][DOMAIN_NAME]"
drag, startPoint x: 584, startPoint y: 225, endPoint x: 583, endPoint y: 255, distance: 29.8
click at [583, 224] on input "input" at bounding box center [652, 226] width 379 height 41
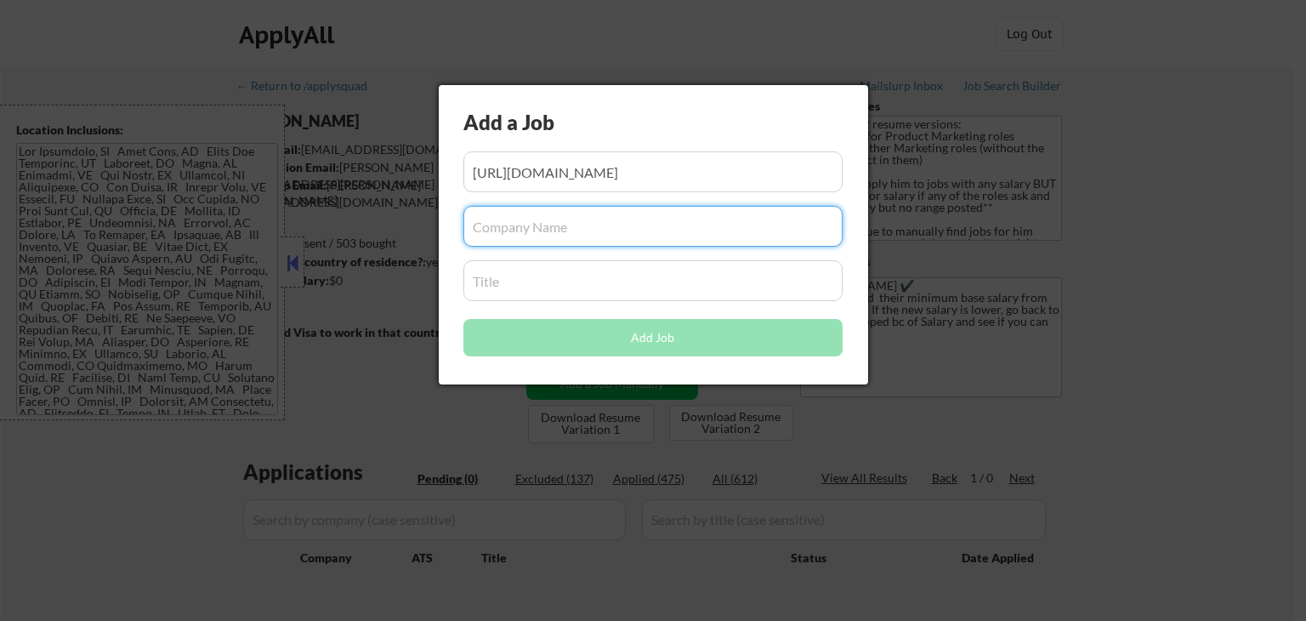
paste input "infotrack"
type input "infotrack"
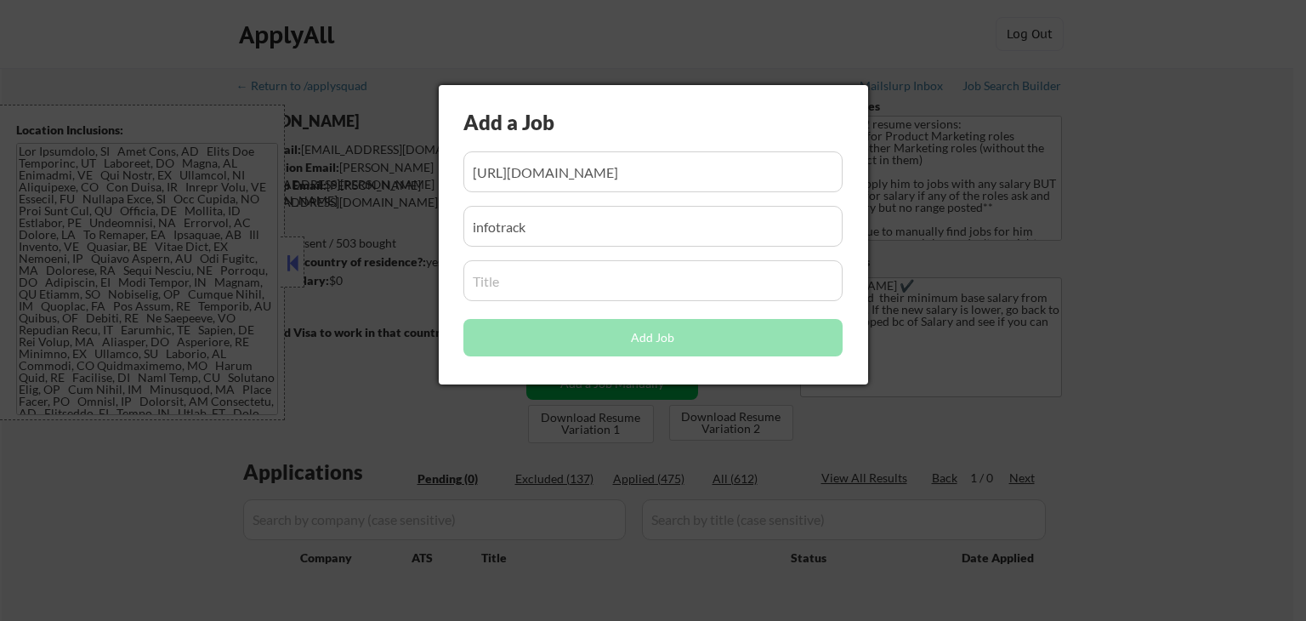
click at [535, 275] on input "input" at bounding box center [652, 280] width 379 height 41
paste input "Director of Marketing"
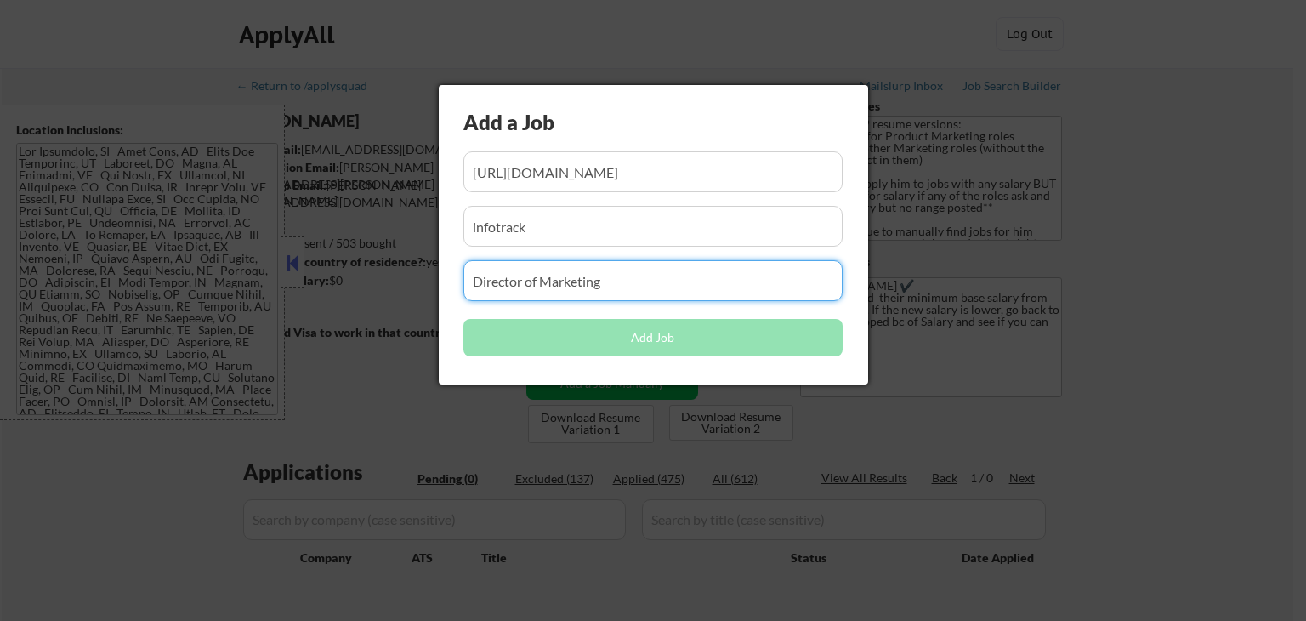
type input "Director of Marketing"
click at [579, 229] on input "input" at bounding box center [652, 226] width 379 height 41
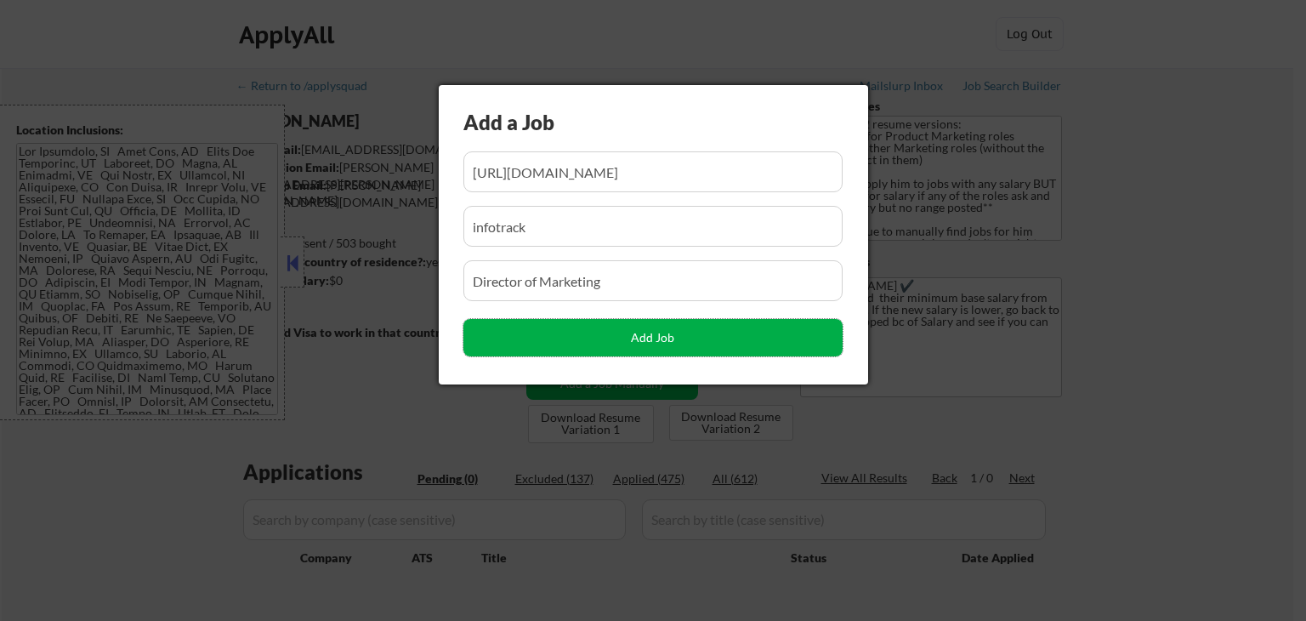
click at [604, 334] on button "Add Job" at bounding box center [652, 337] width 379 height 37
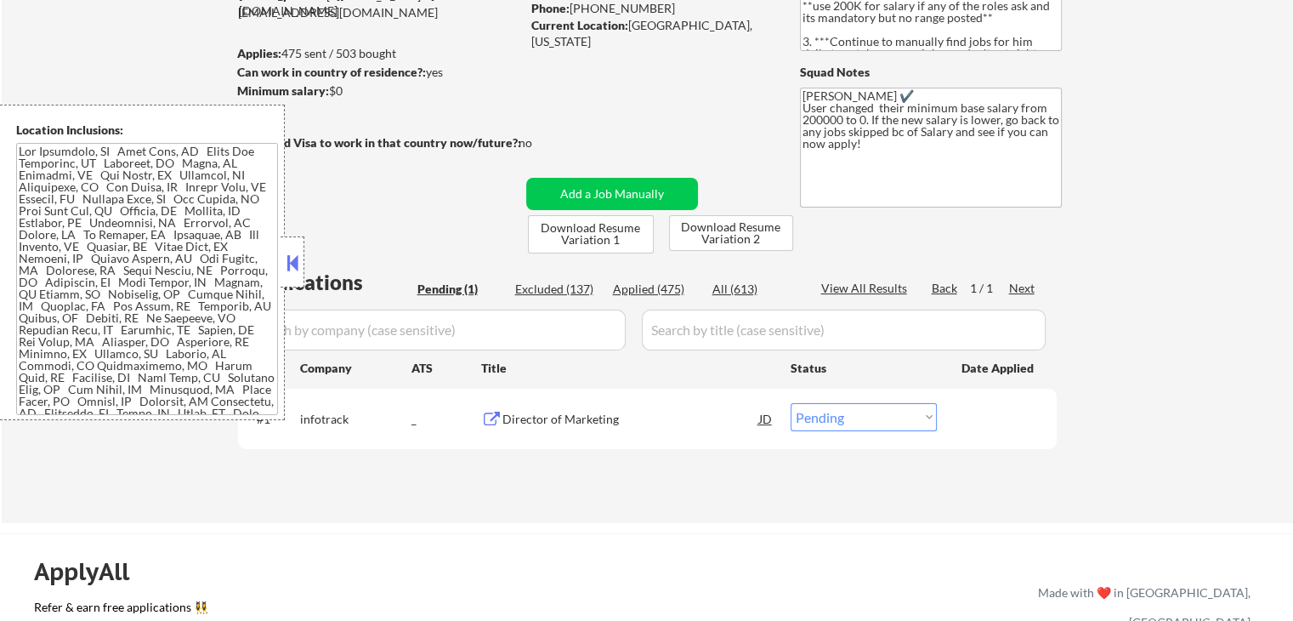
scroll to position [255, 0]
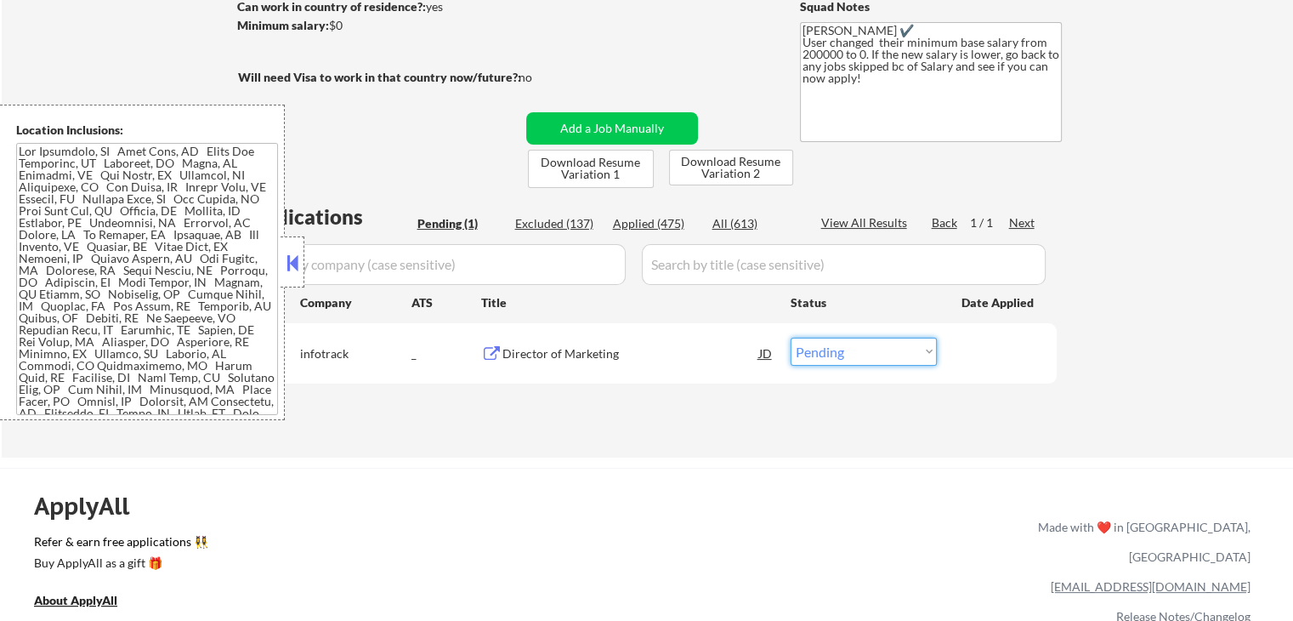
drag, startPoint x: 835, startPoint y: 352, endPoint x: 839, endPoint y: 361, distance: 10.3
click at [835, 351] on select "Choose an option... Pending Applied Excluded (Questions) Excluded (Expired) Exc…" at bounding box center [864, 351] width 146 height 28
select select ""applied""
click at [791, 337] on select "Choose an option... Pending Applied Excluded (Questions) Excluded (Expired) Exc…" at bounding box center [864, 351] width 146 height 28
click at [295, 263] on button at bounding box center [292, 263] width 19 height 26
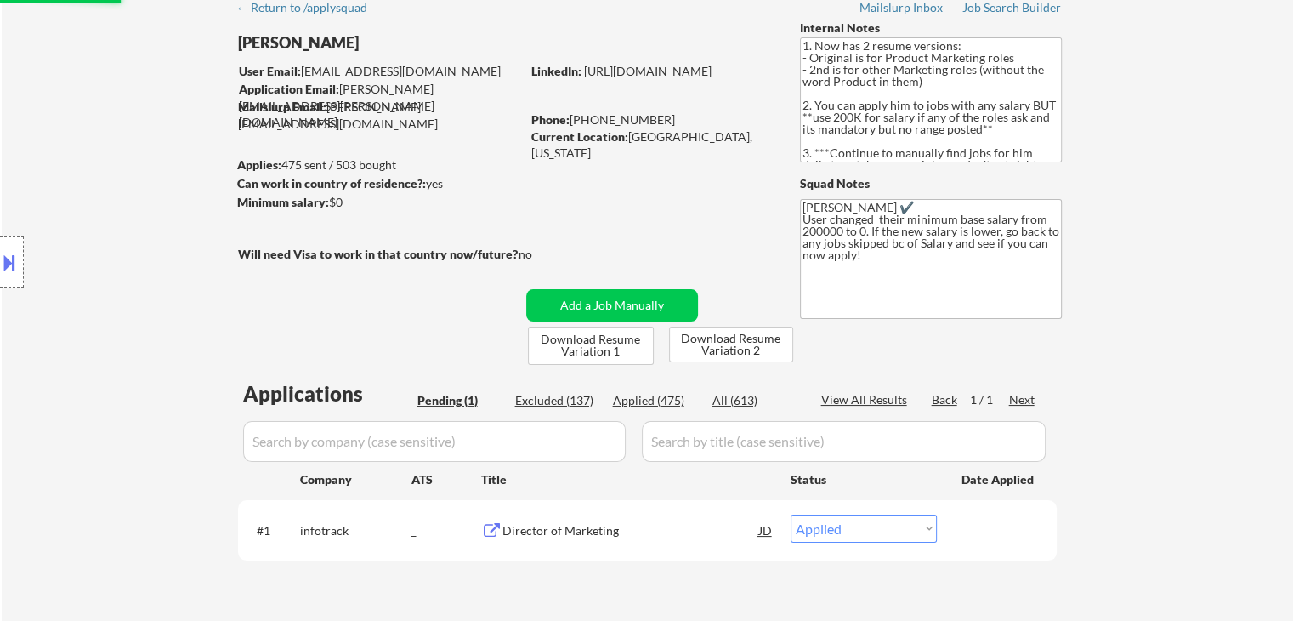
scroll to position [0, 0]
